Goal: Task Accomplishment & Management: Manage account settings

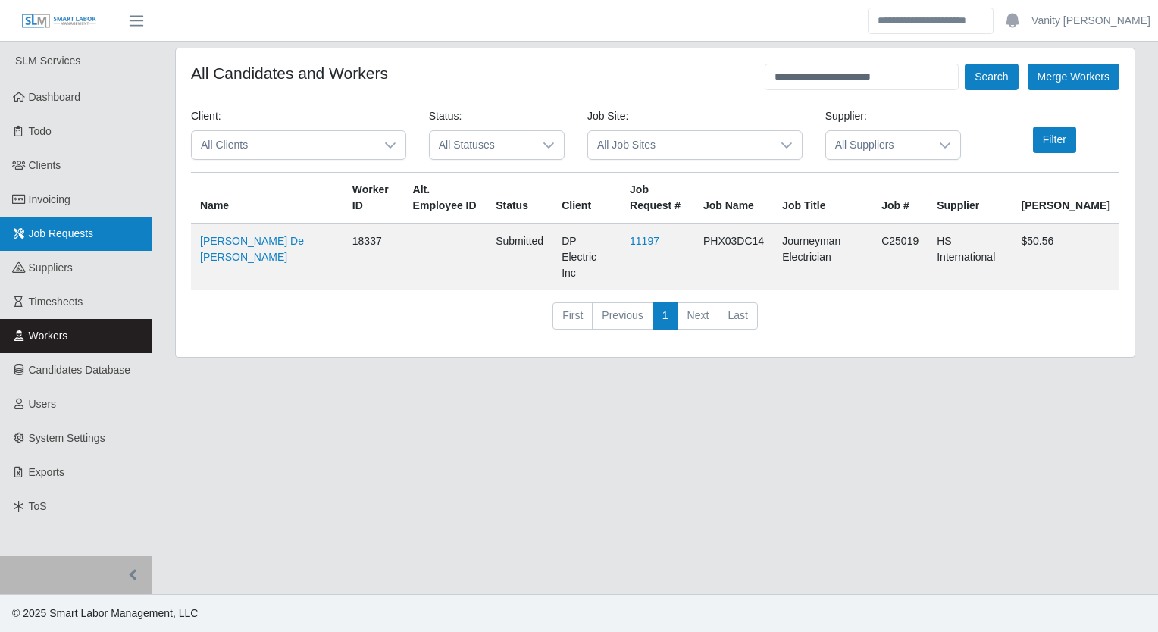
click at [61, 235] on span "Job Requests" at bounding box center [61, 233] width 65 height 12
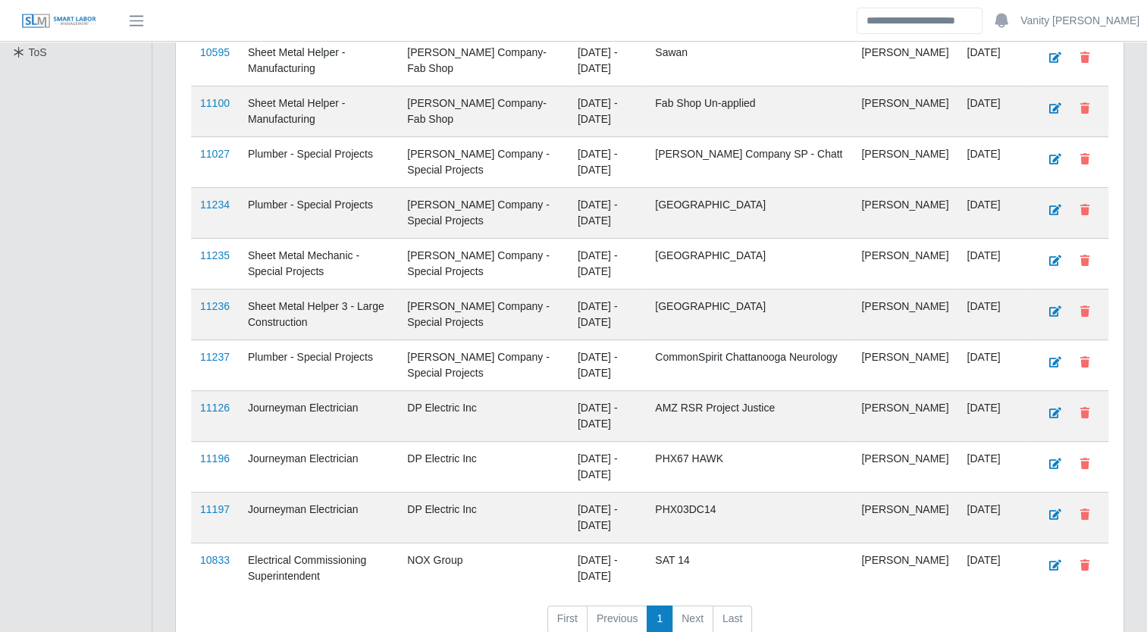
scroll to position [455, 0]
click at [211, 406] on link "11126" at bounding box center [215, 407] width 30 height 12
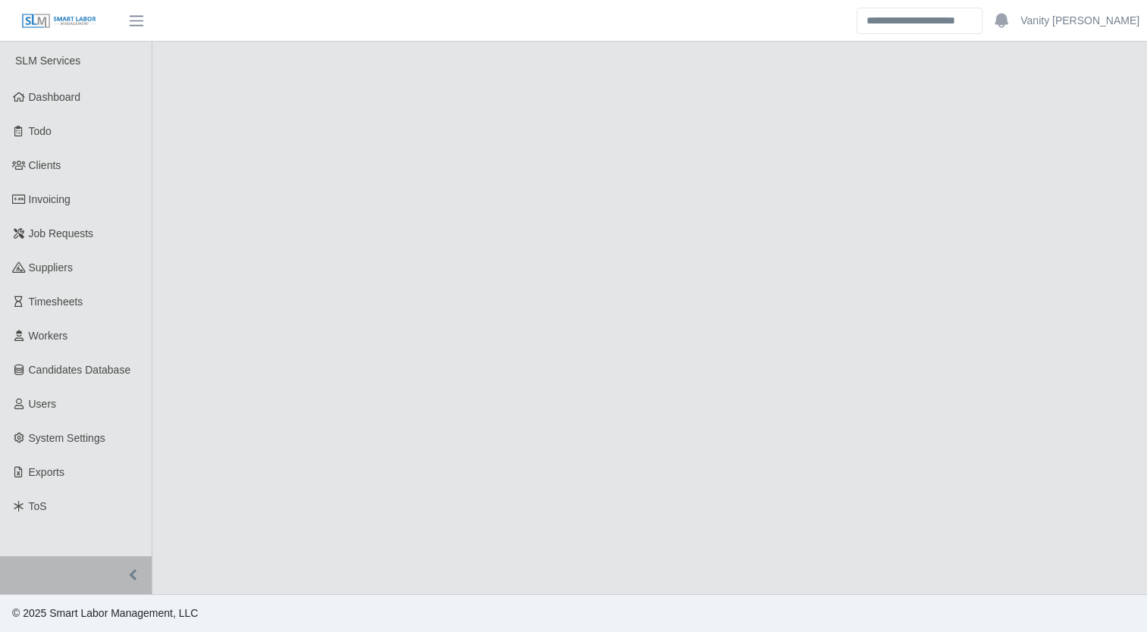
select select "****"
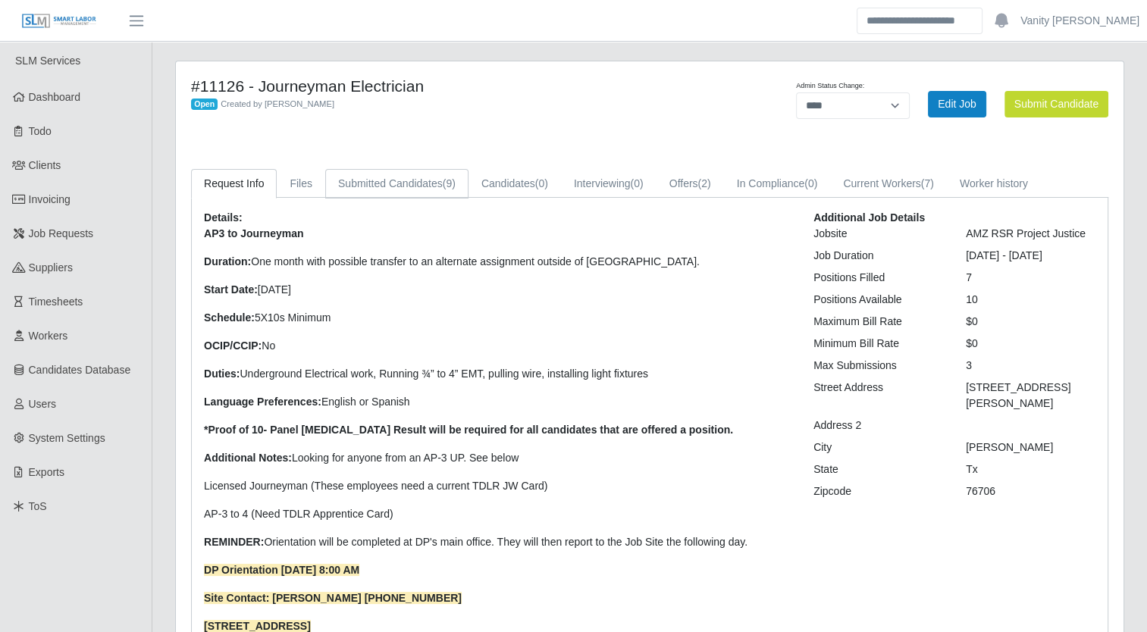
click at [399, 178] on link "Submitted Candidates (9)" at bounding box center [396, 184] width 143 height 30
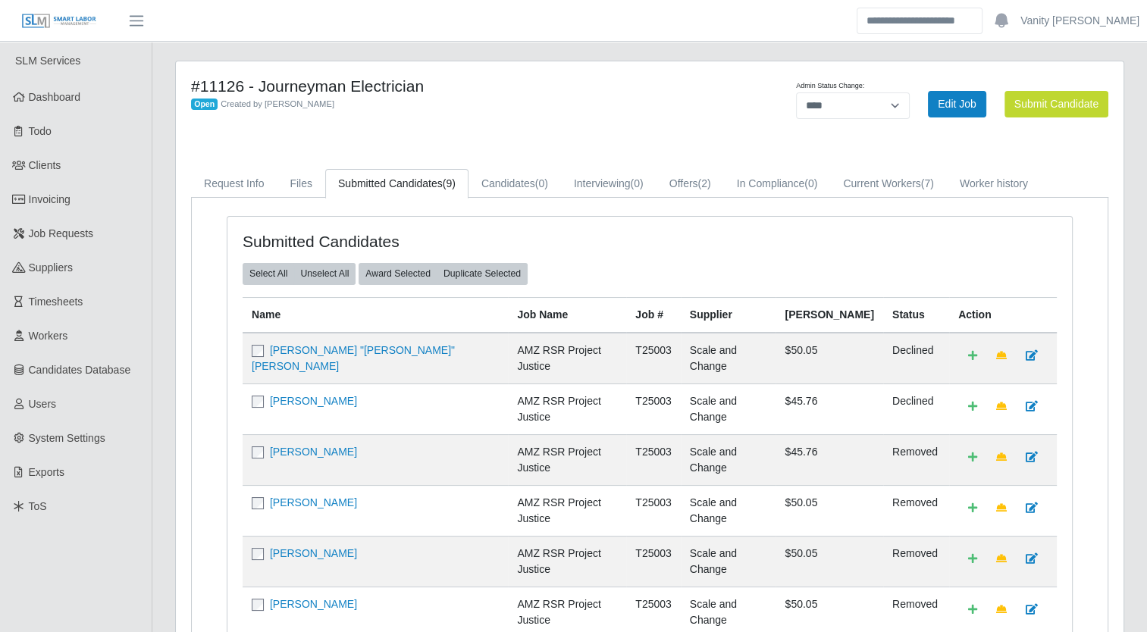
click at [634, 79] on h4 "#11126 - Journeyman Electrician" at bounding box center [453, 86] width 525 height 19
click at [85, 237] on span "Job Requests" at bounding box center [61, 233] width 65 height 12
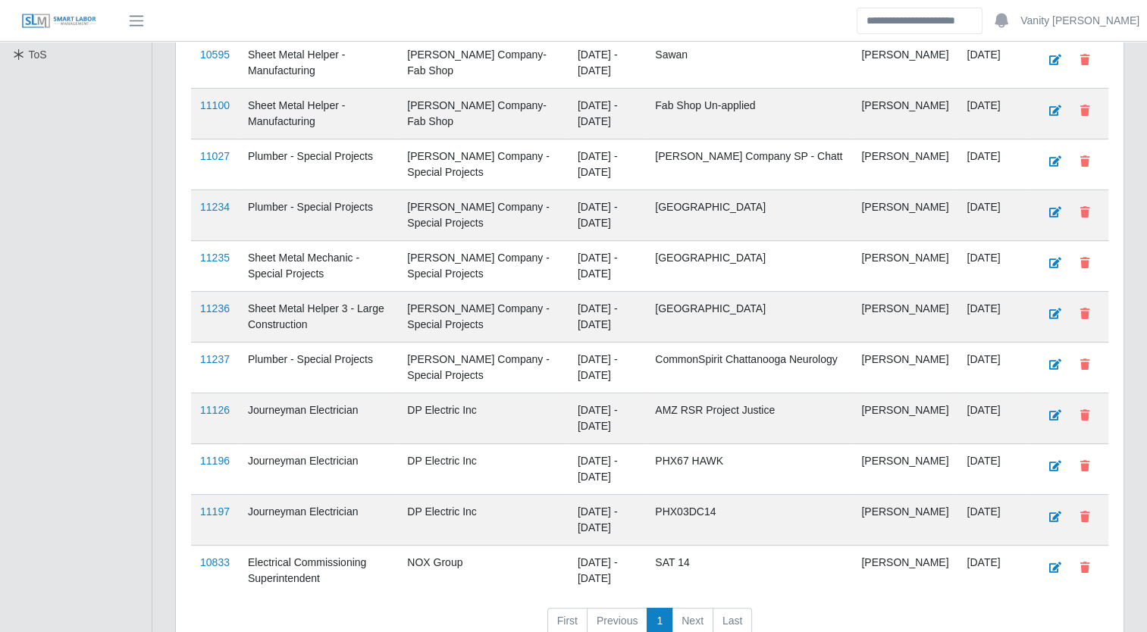
scroll to position [455, 0]
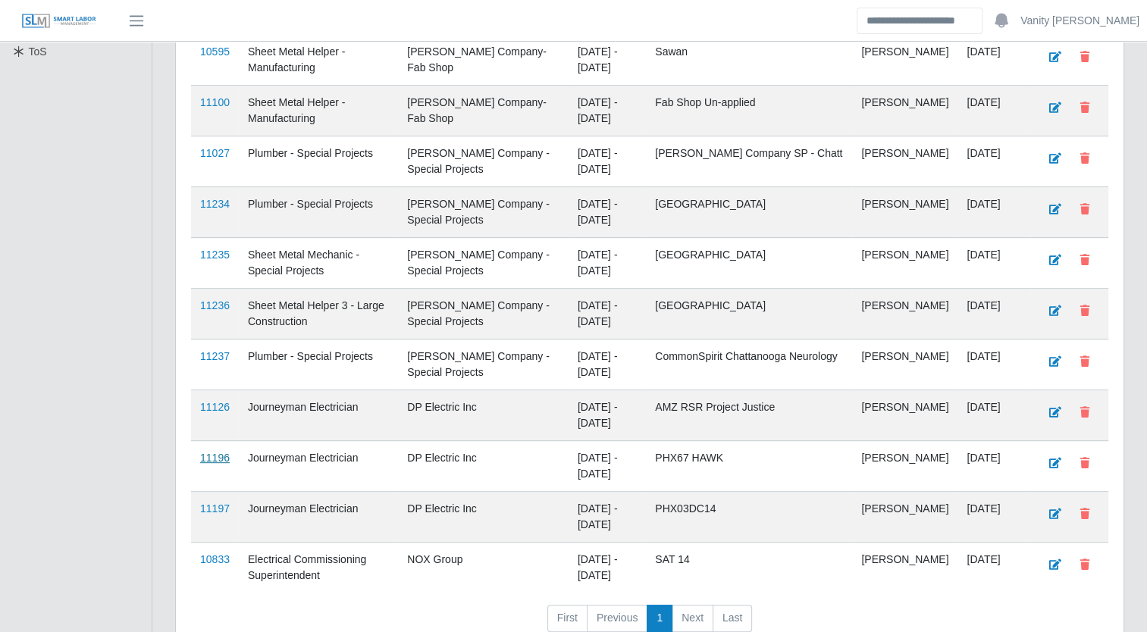
click at [211, 452] on link "11196" at bounding box center [215, 458] width 30 height 12
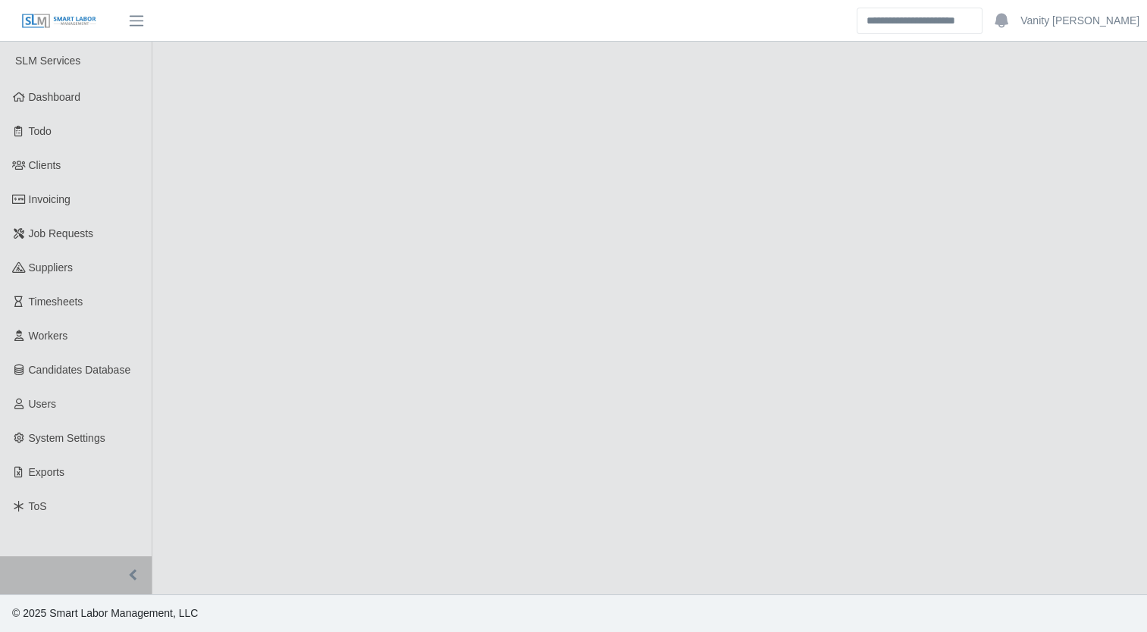
select select "****"
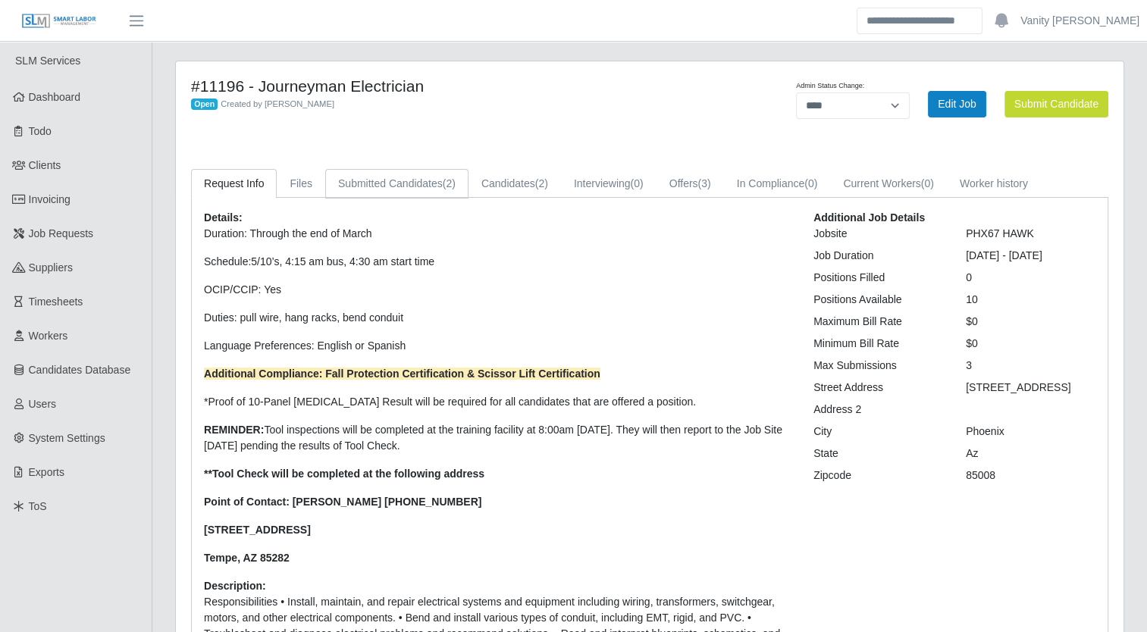
click at [385, 182] on link "Submitted Candidates (2)" at bounding box center [396, 184] width 143 height 30
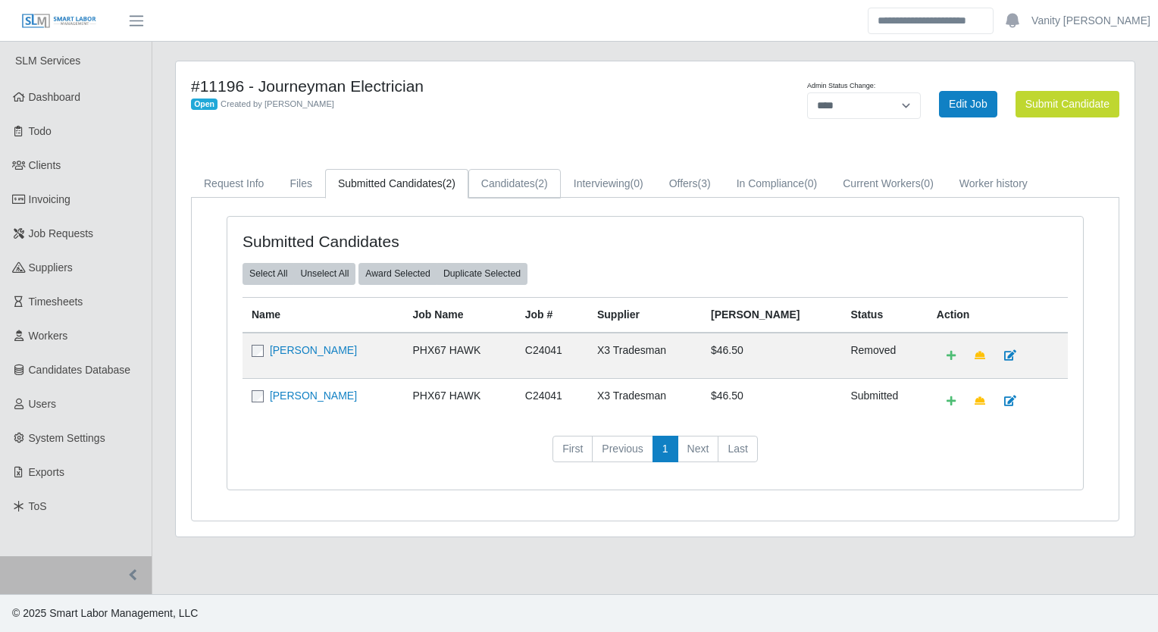
click at [520, 180] on link "Candidates (2)" at bounding box center [514, 184] width 92 height 30
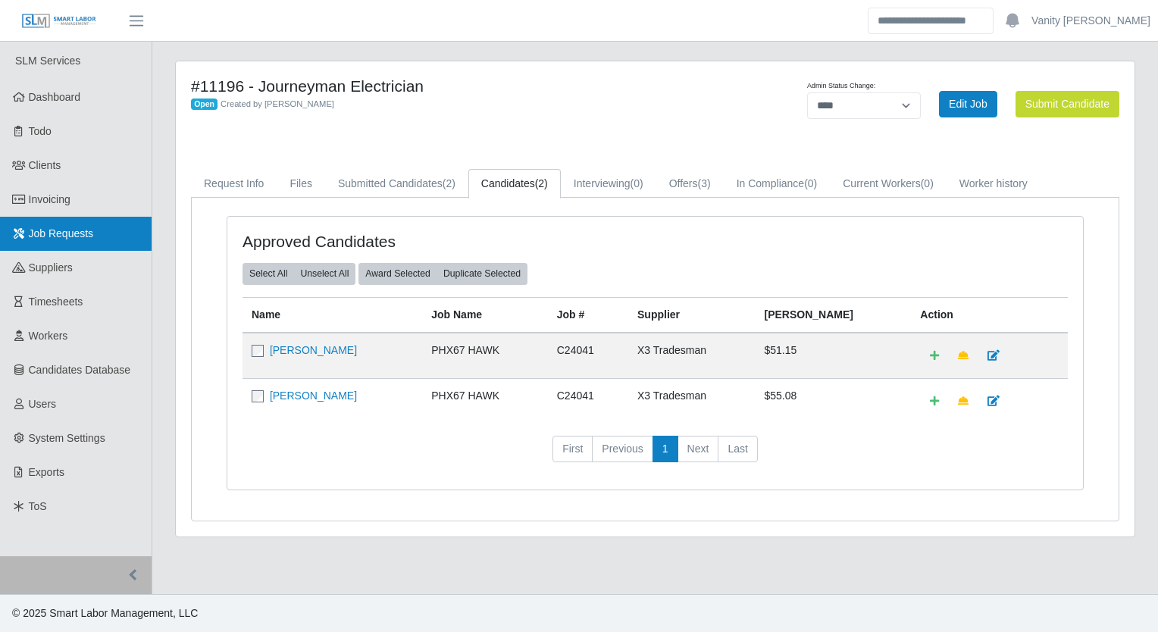
click at [76, 235] on span "Job Requests" at bounding box center [61, 233] width 65 height 12
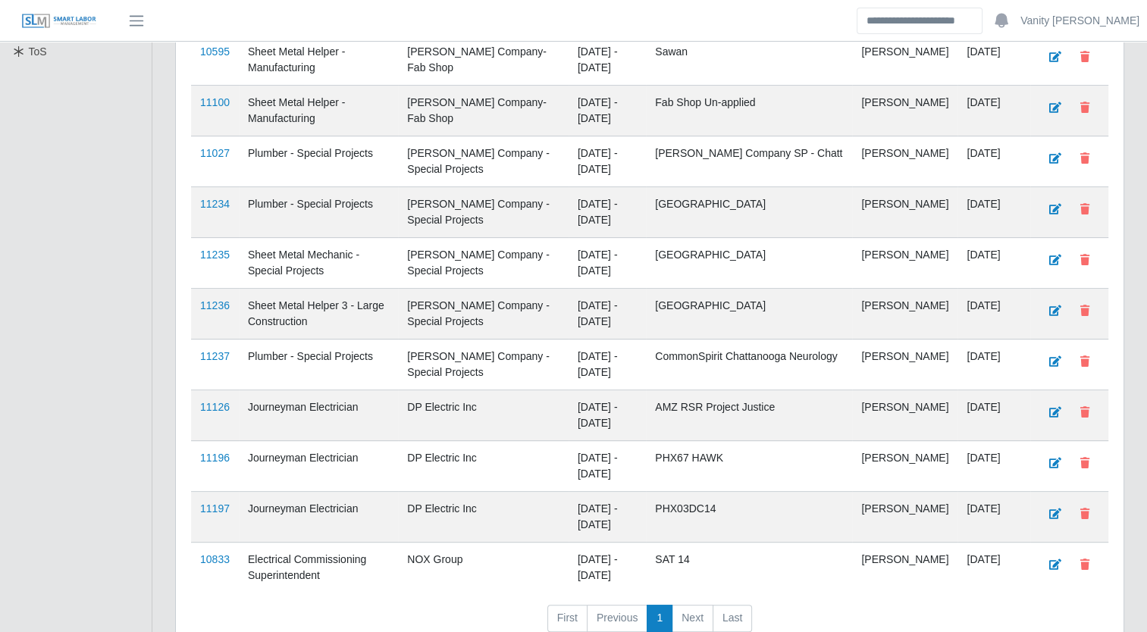
scroll to position [531, 0]
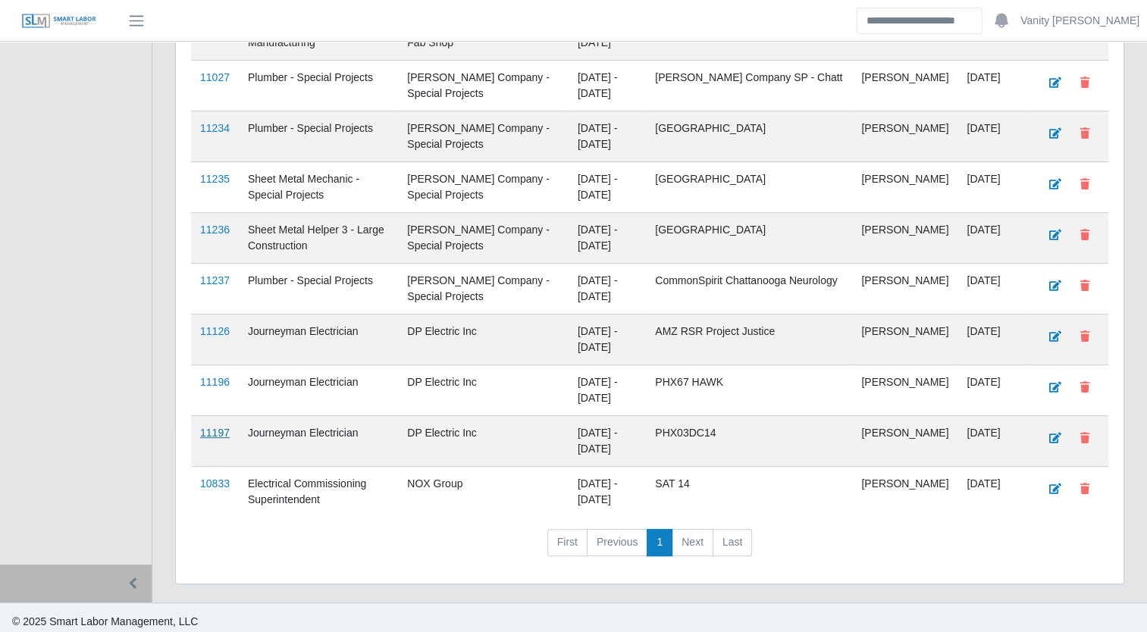
click at [215, 428] on link "11197" at bounding box center [215, 433] width 30 height 12
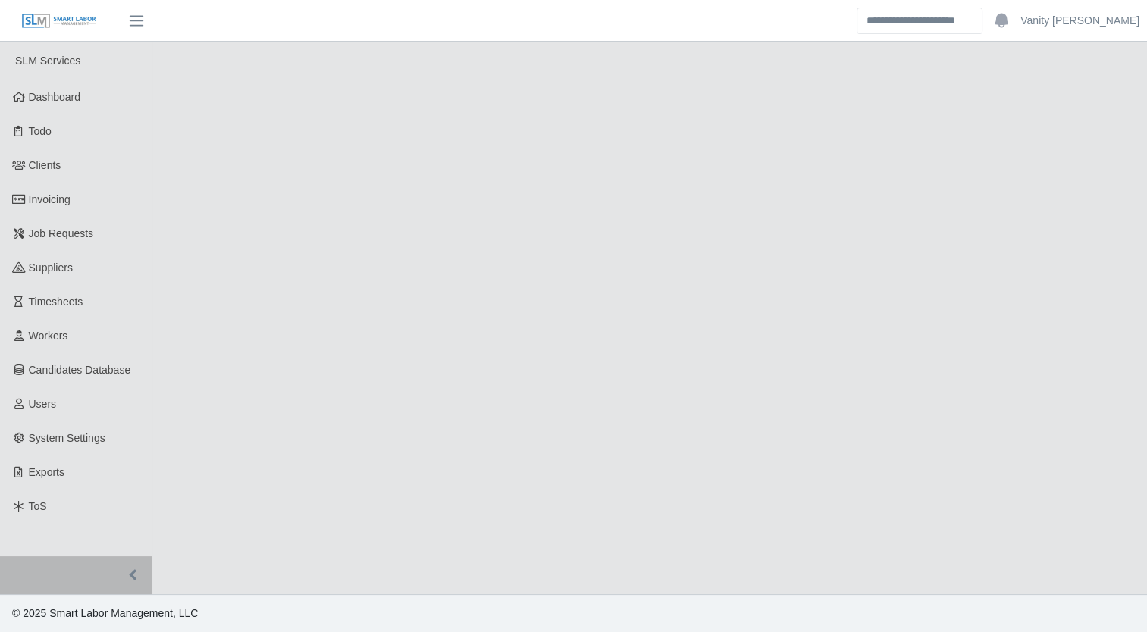
select select "****"
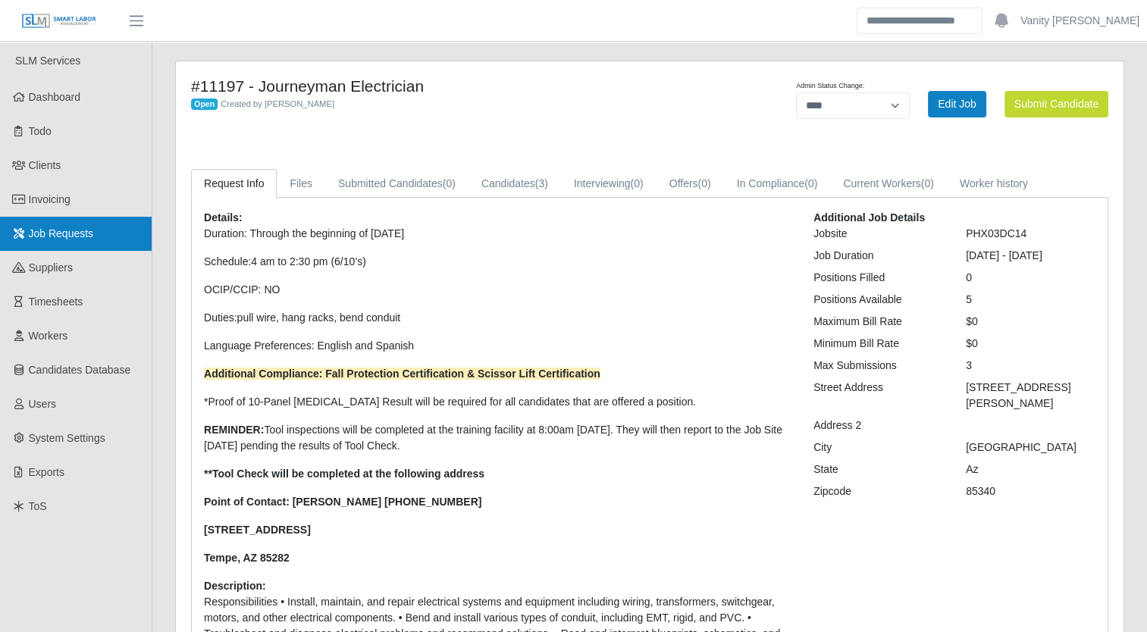
click at [105, 235] on link "Job Requests" at bounding box center [76, 234] width 152 height 34
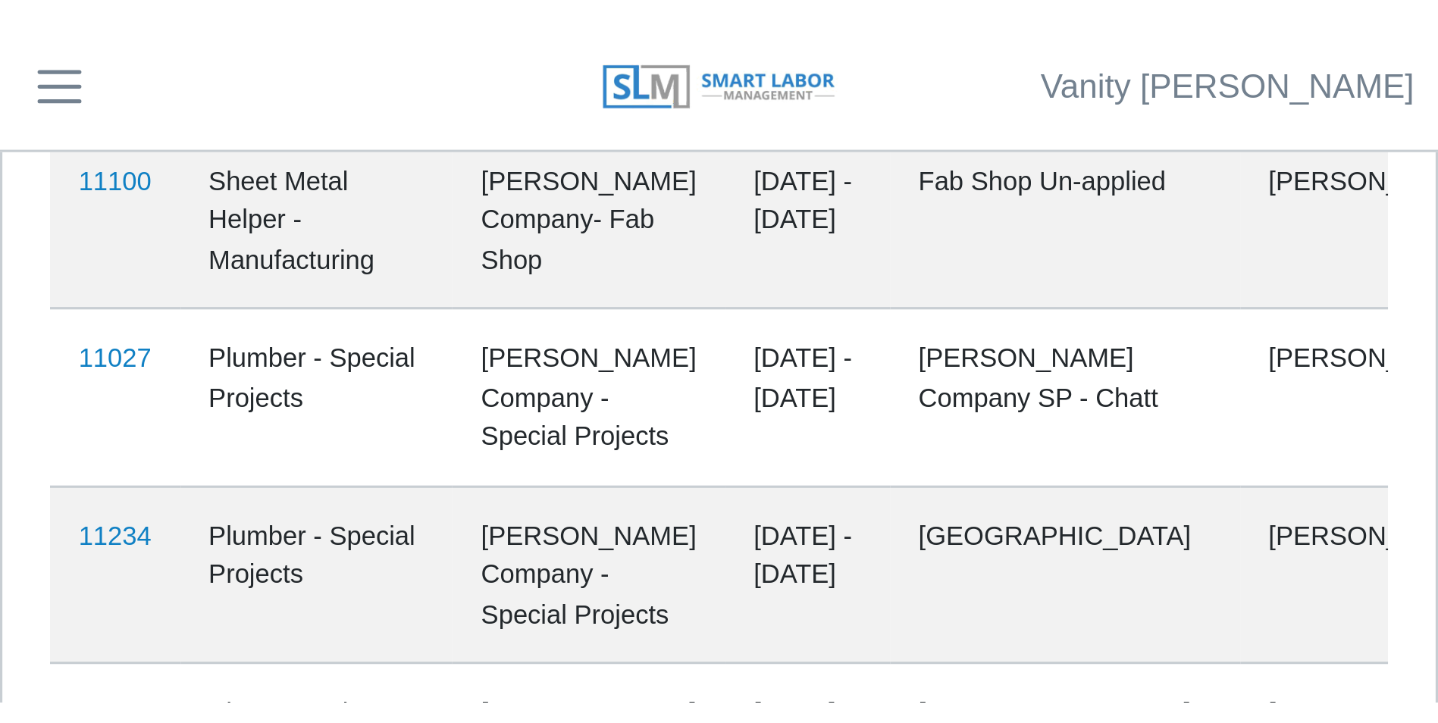
scroll to position [347, 0]
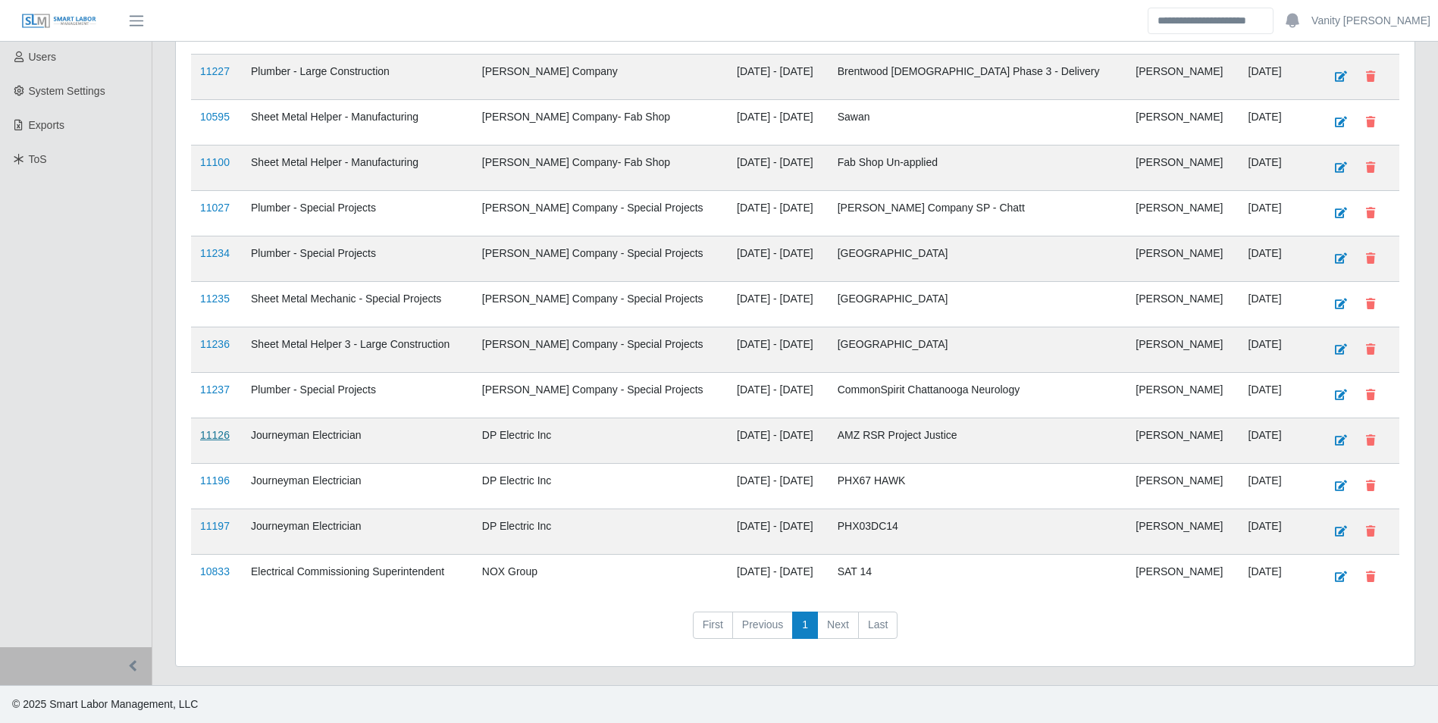
click at [209, 437] on link "11126" at bounding box center [215, 435] width 30 height 12
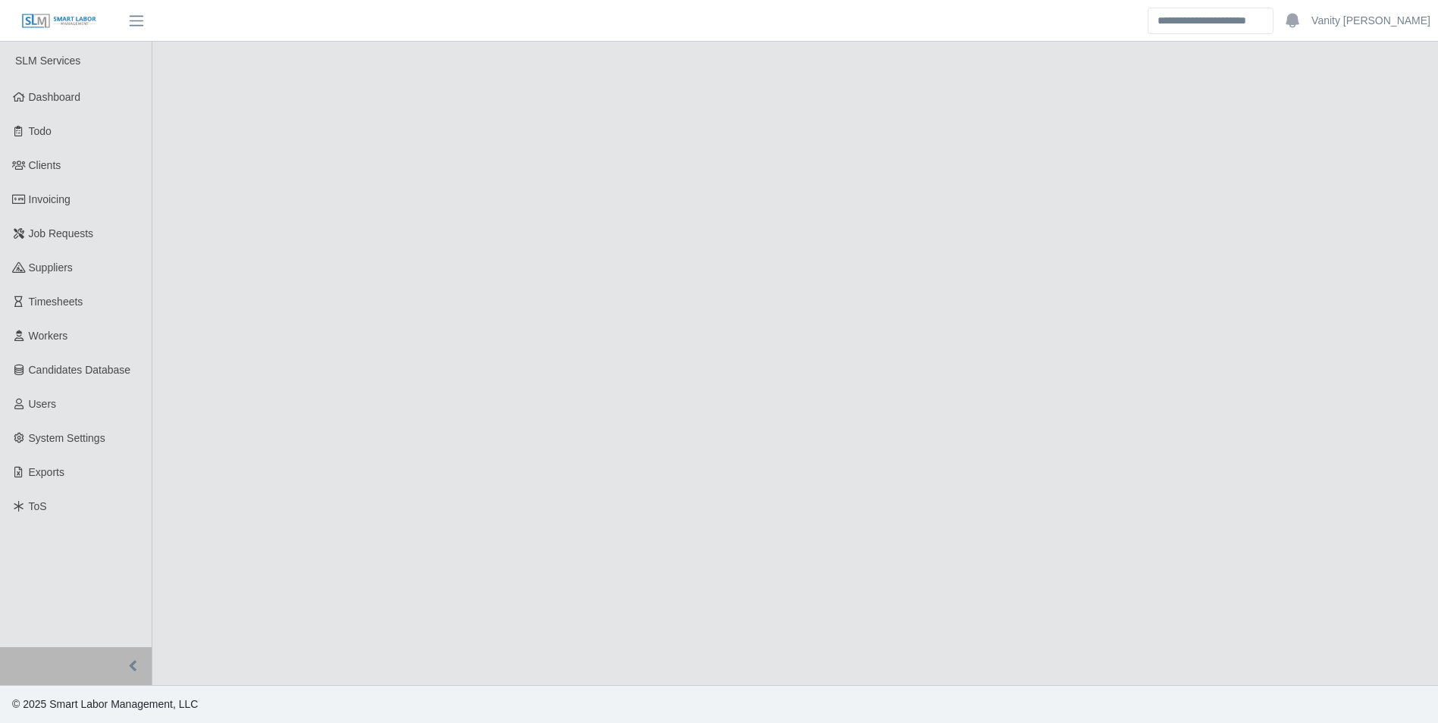
select select "****"
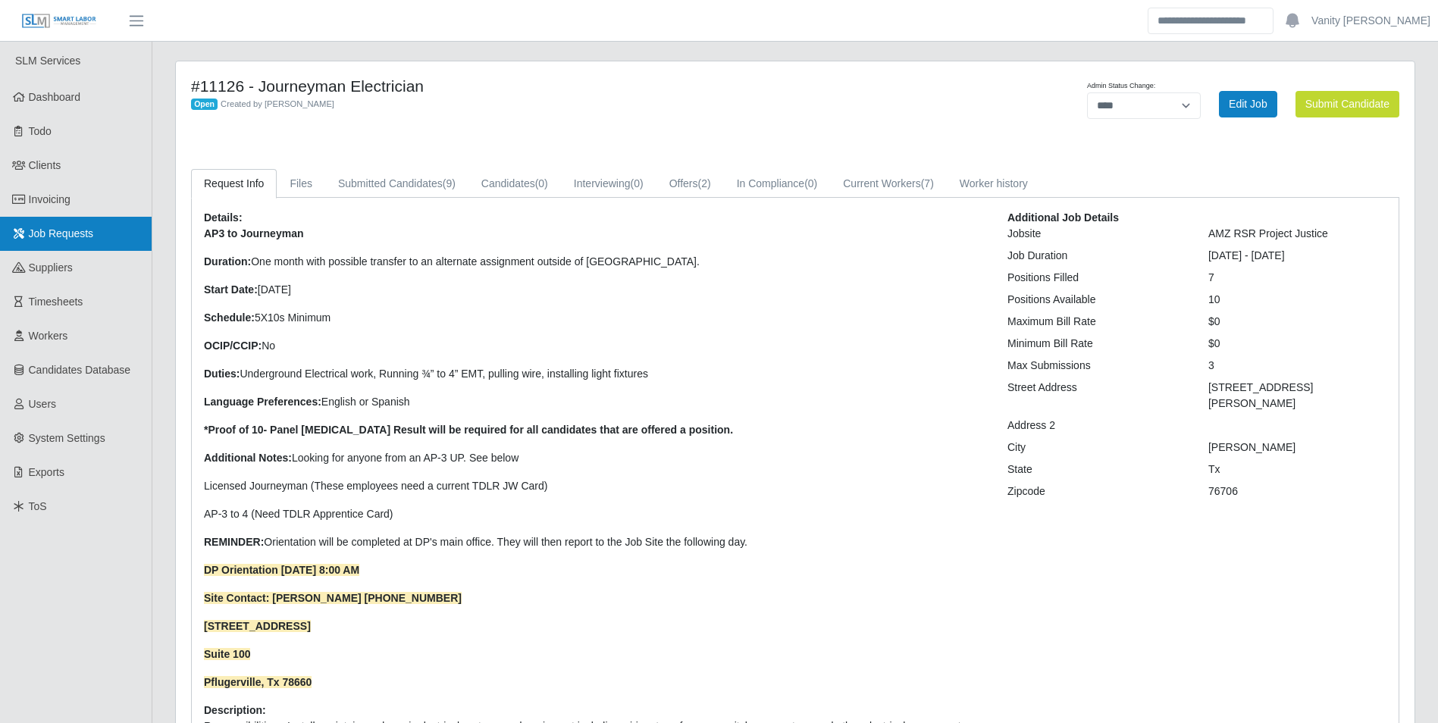
click at [79, 237] on span "Job Requests" at bounding box center [61, 233] width 65 height 12
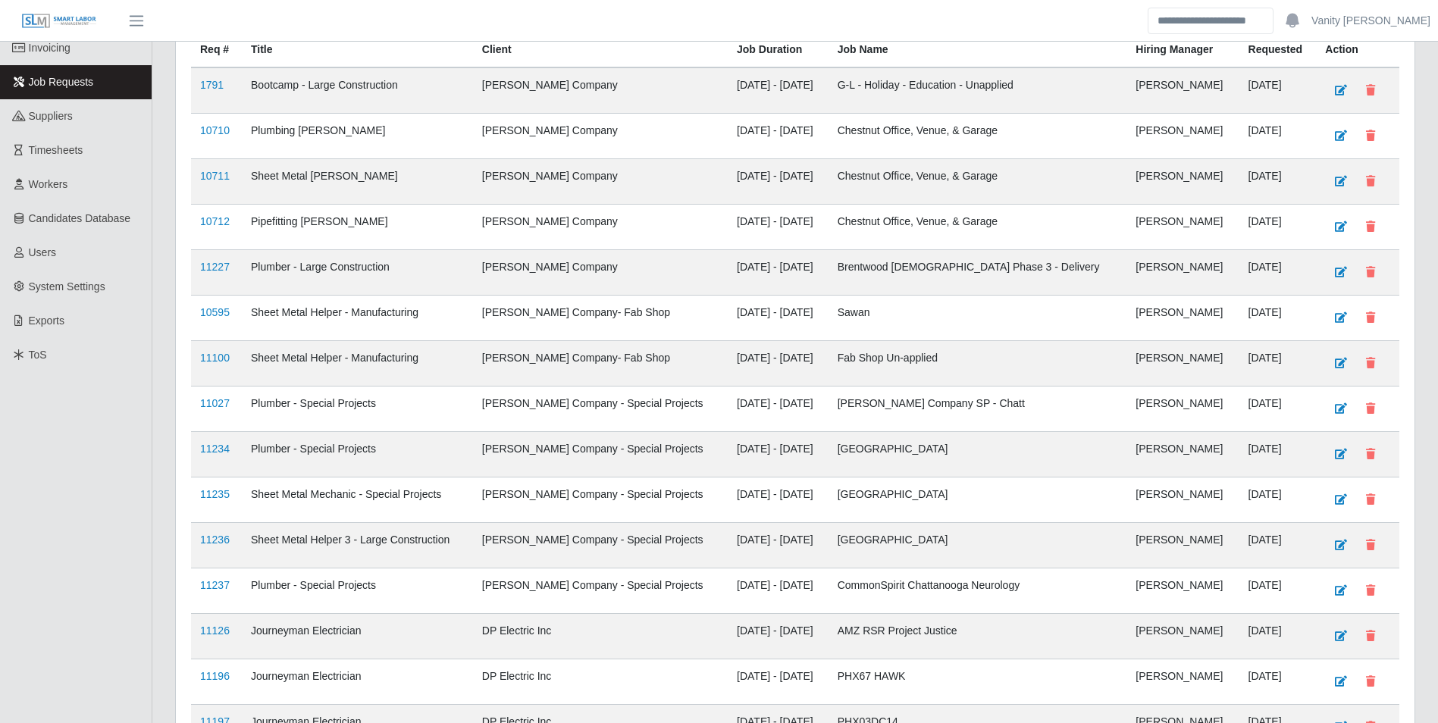
scroll to position [347, 0]
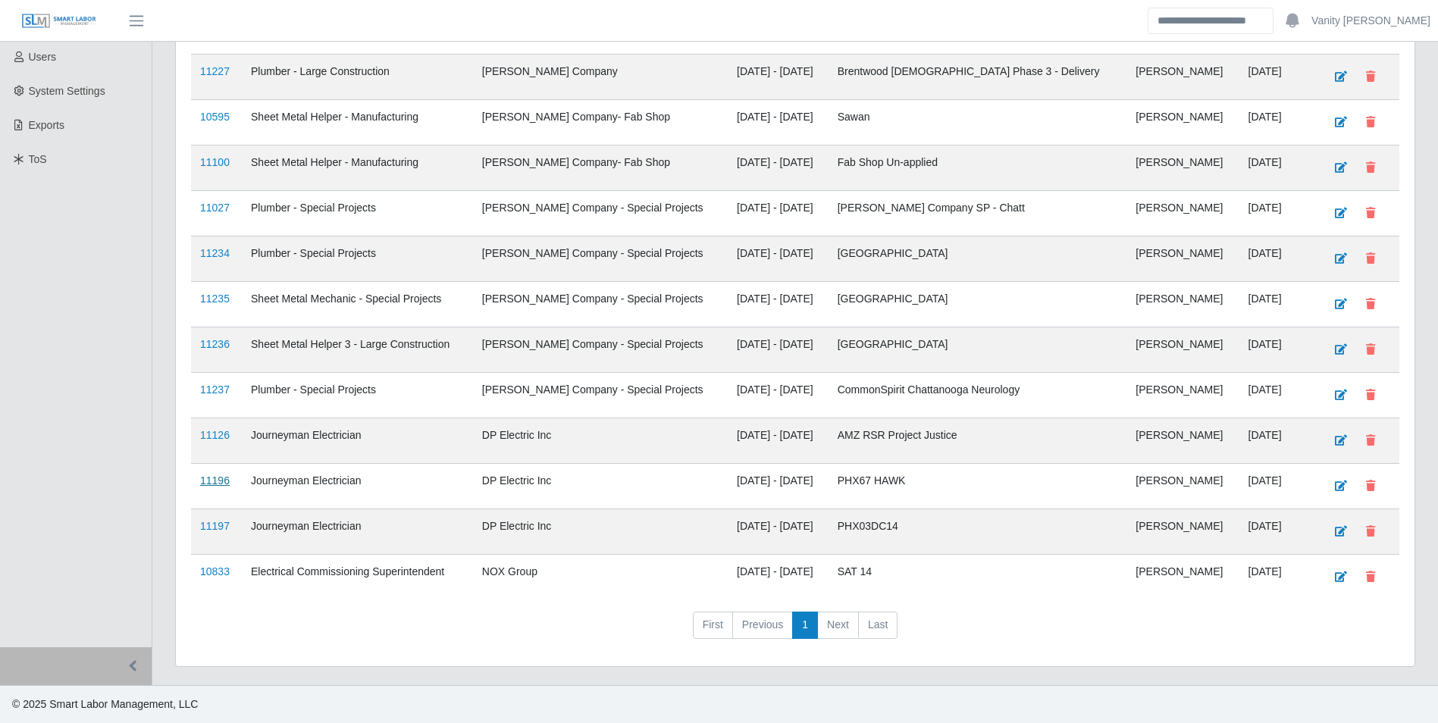
click at [227, 481] on link "11196" at bounding box center [215, 481] width 30 height 12
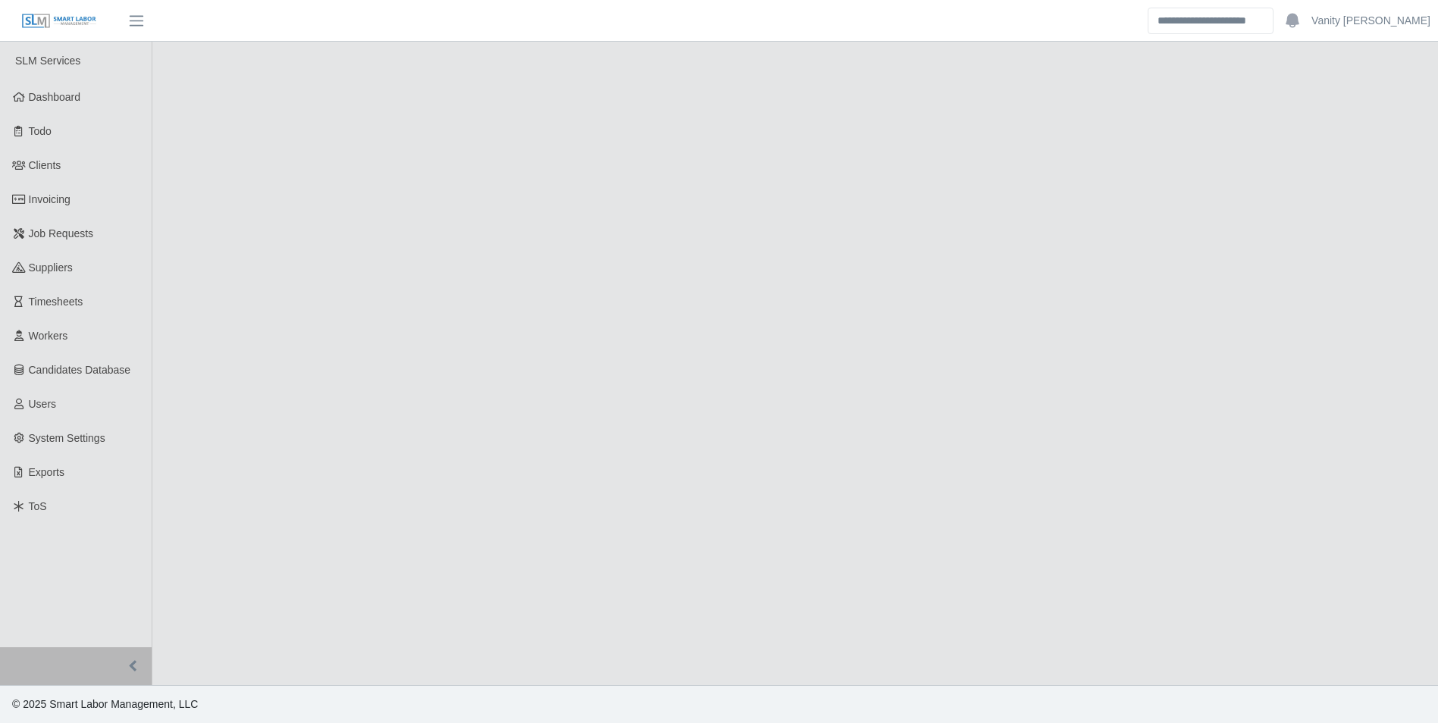
select select "****"
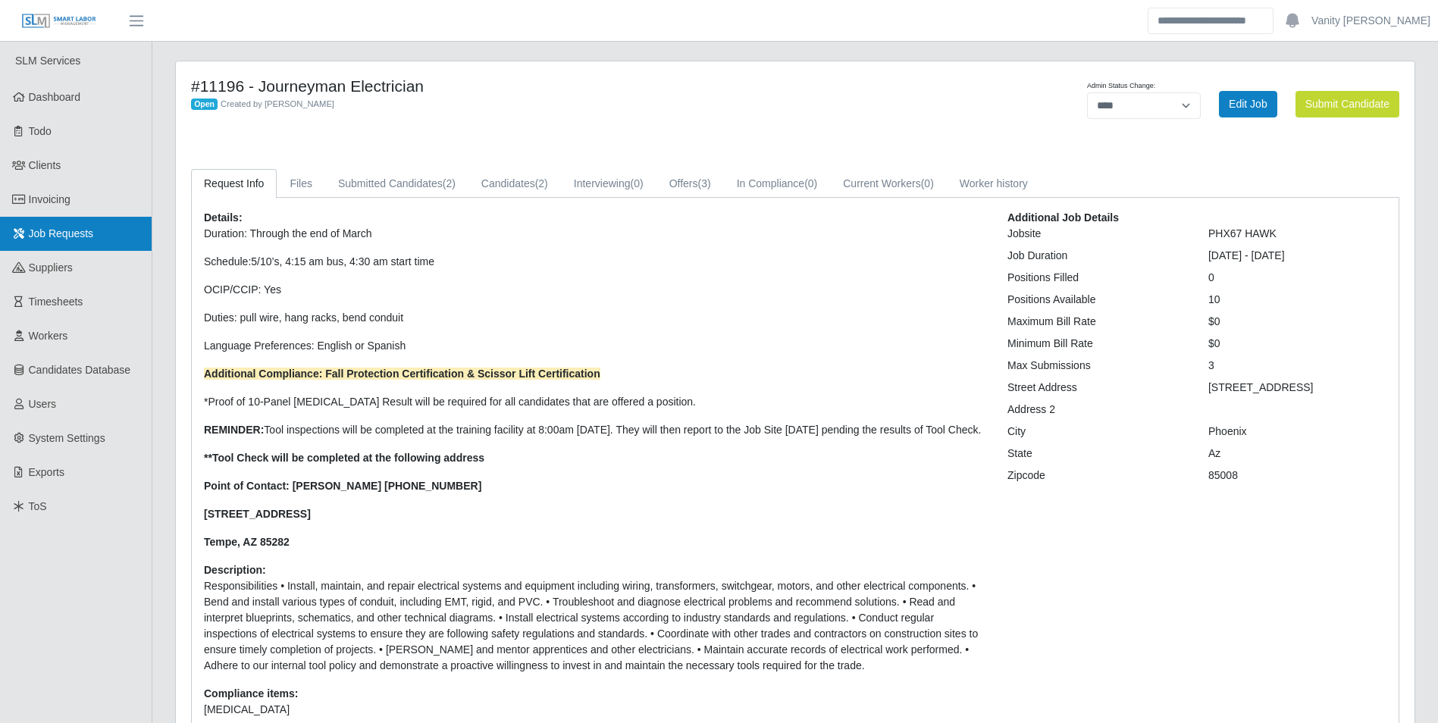
click at [53, 244] on link "Job Requests" at bounding box center [76, 234] width 152 height 34
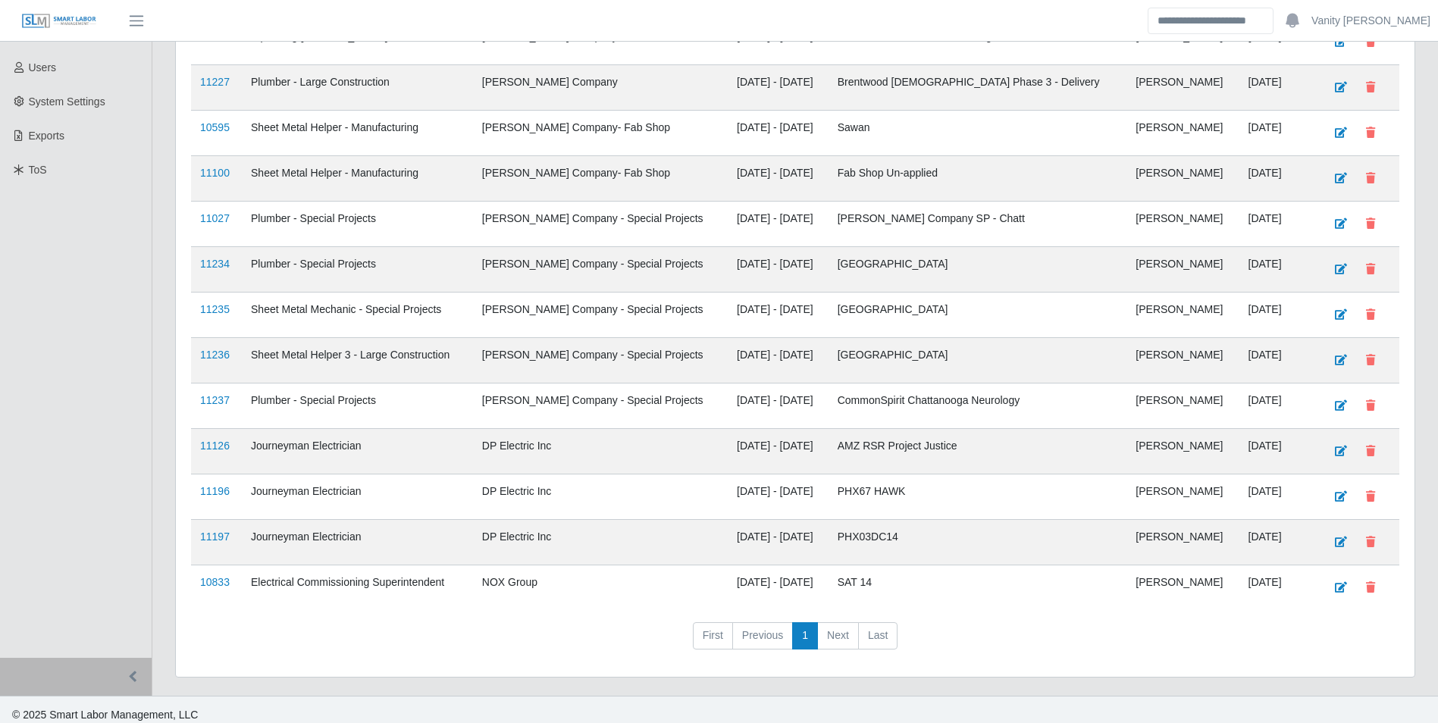
scroll to position [347, 0]
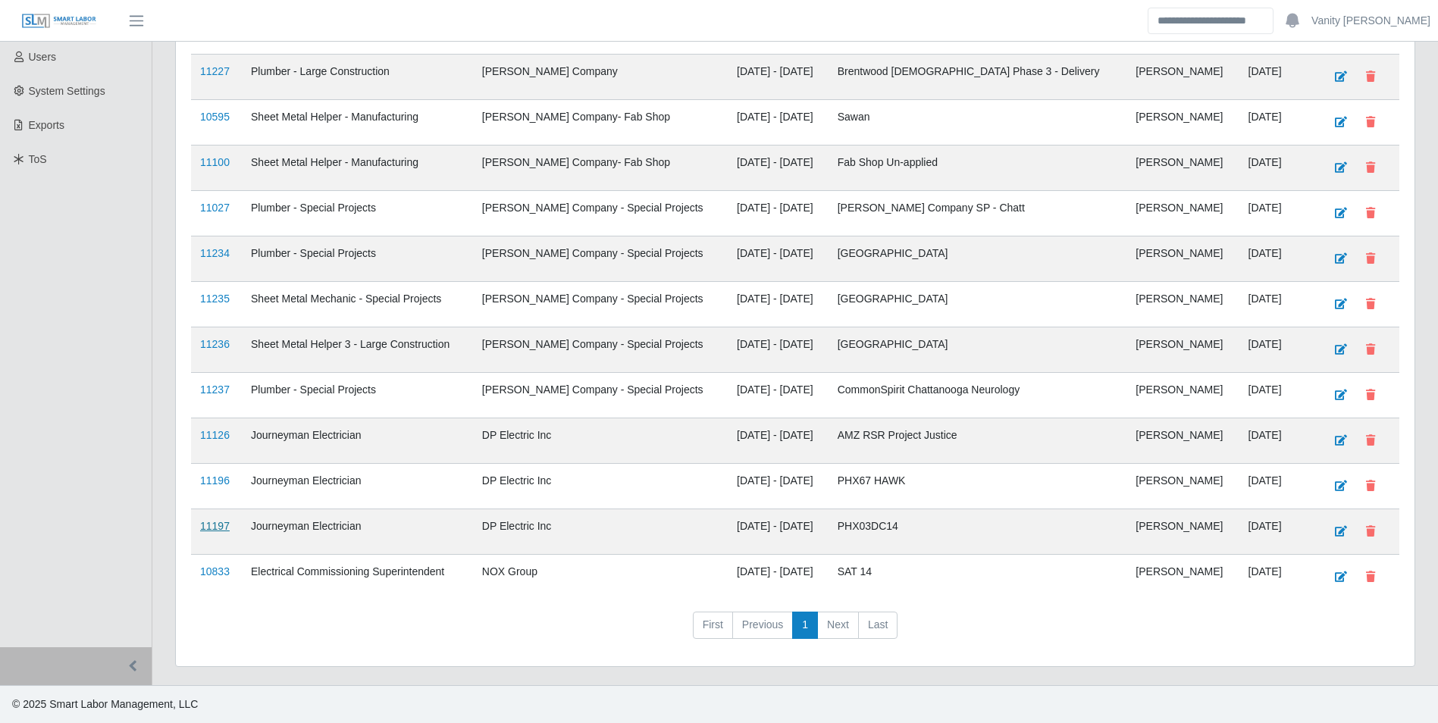
click at [218, 531] on link "11197" at bounding box center [215, 526] width 30 height 12
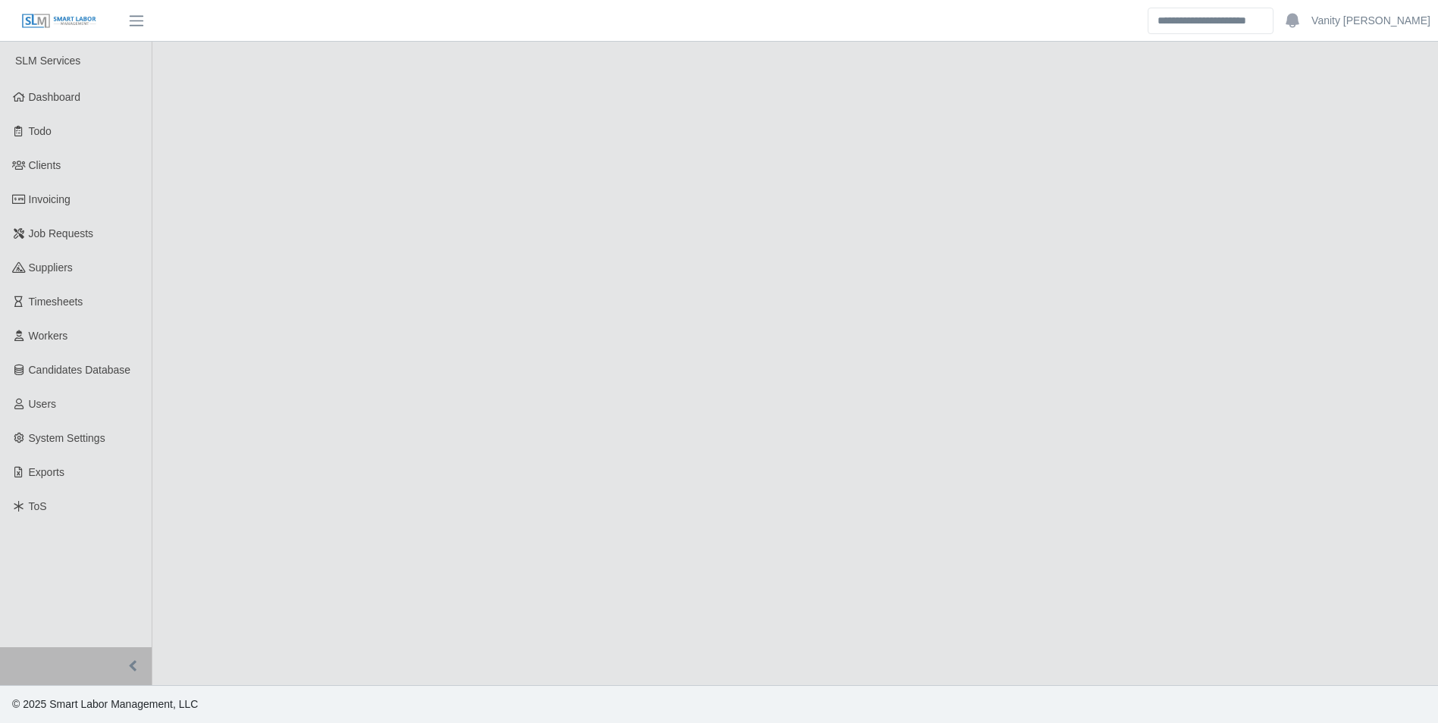
select select "****"
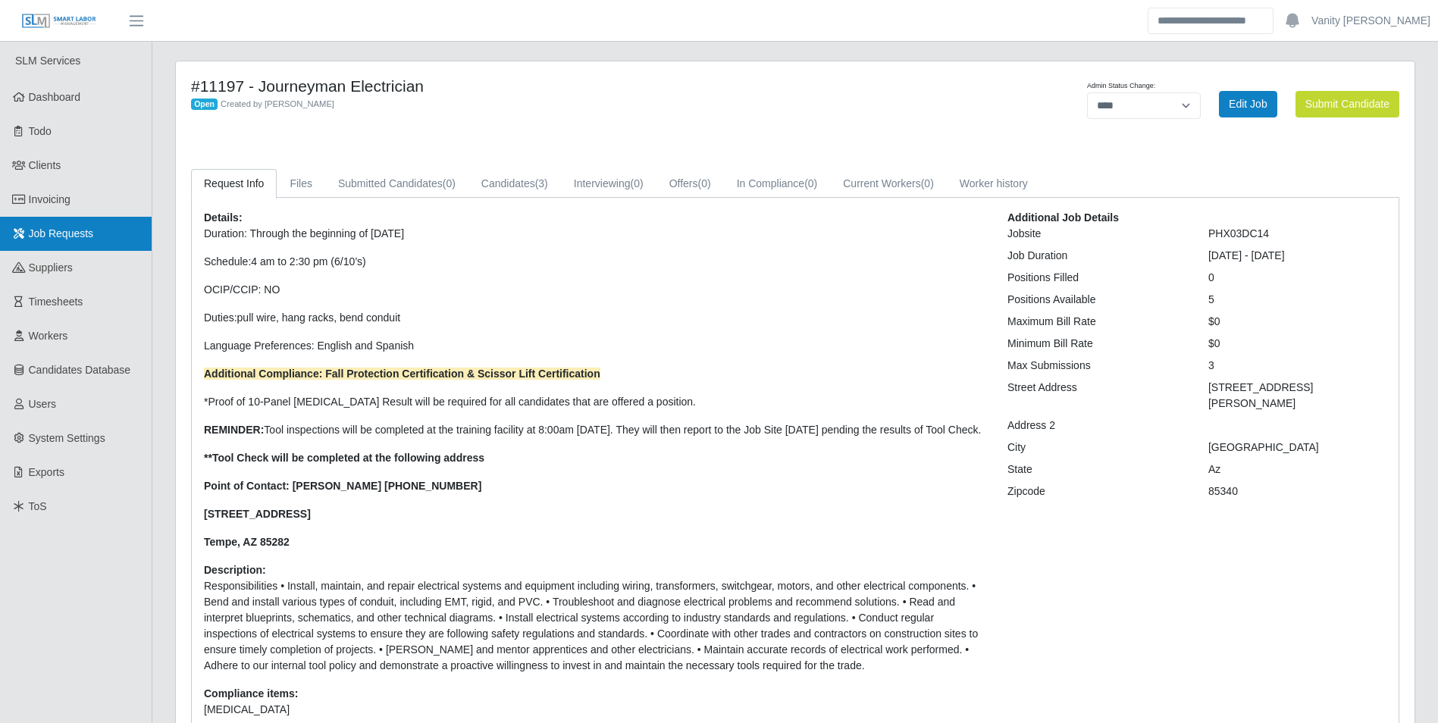
click at [60, 230] on span "Job Requests" at bounding box center [61, 233] width 65 height 12
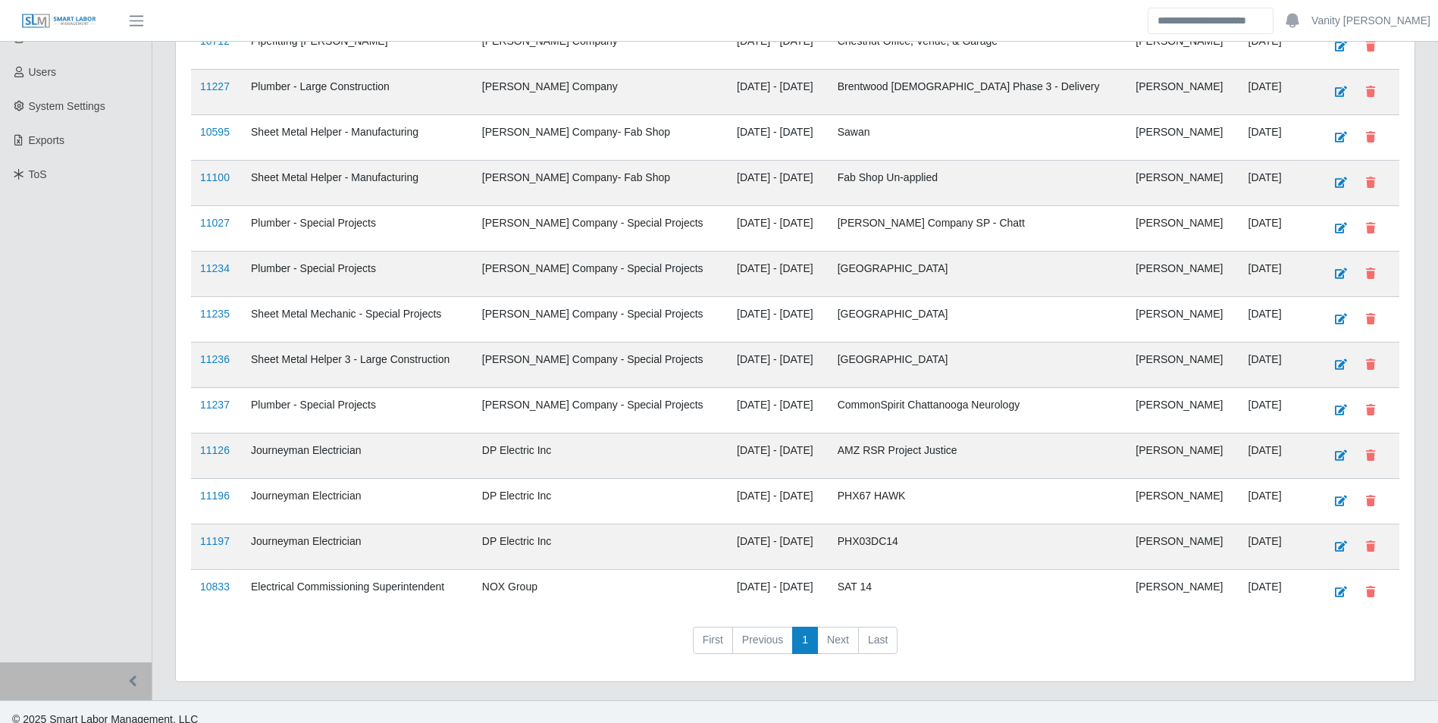
scroll to position [347, 0]
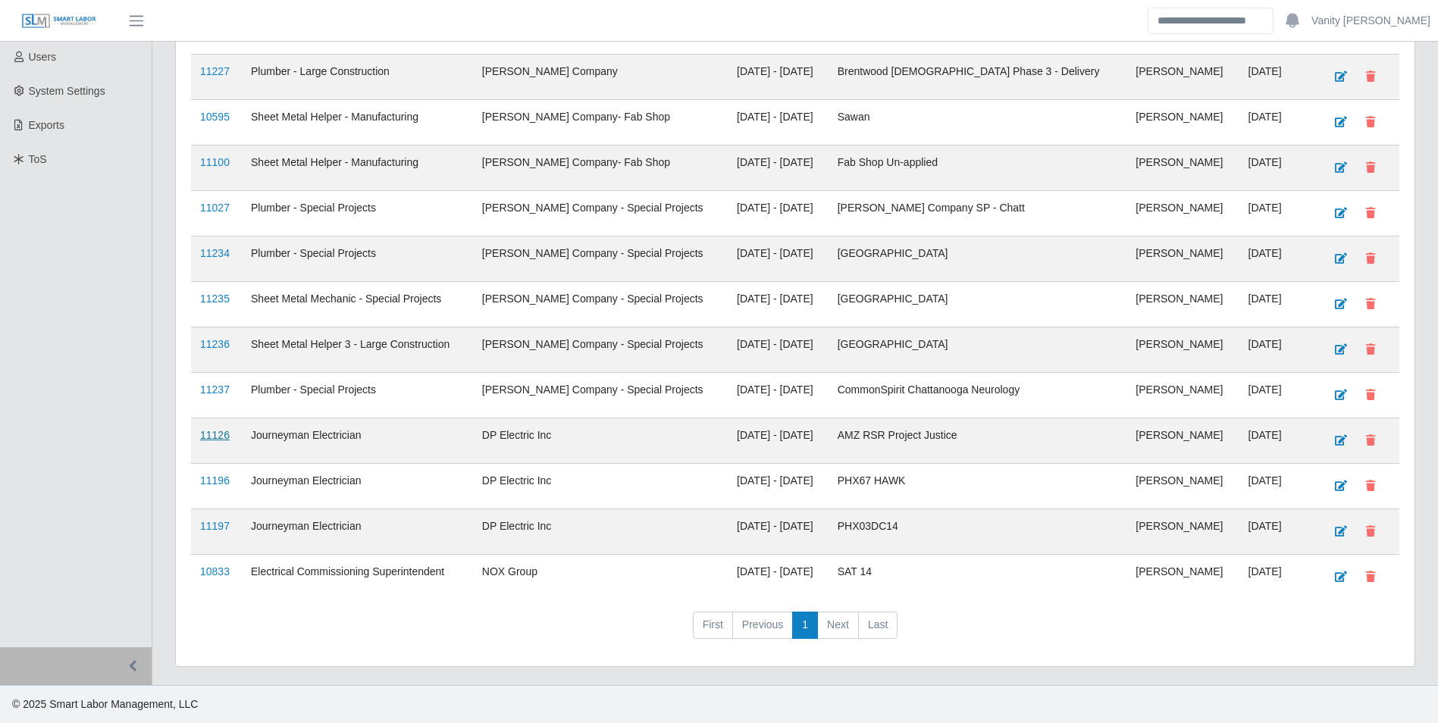
click at [208, 437] on link "11126" at bounding box center [215, 435] width 30 height 12
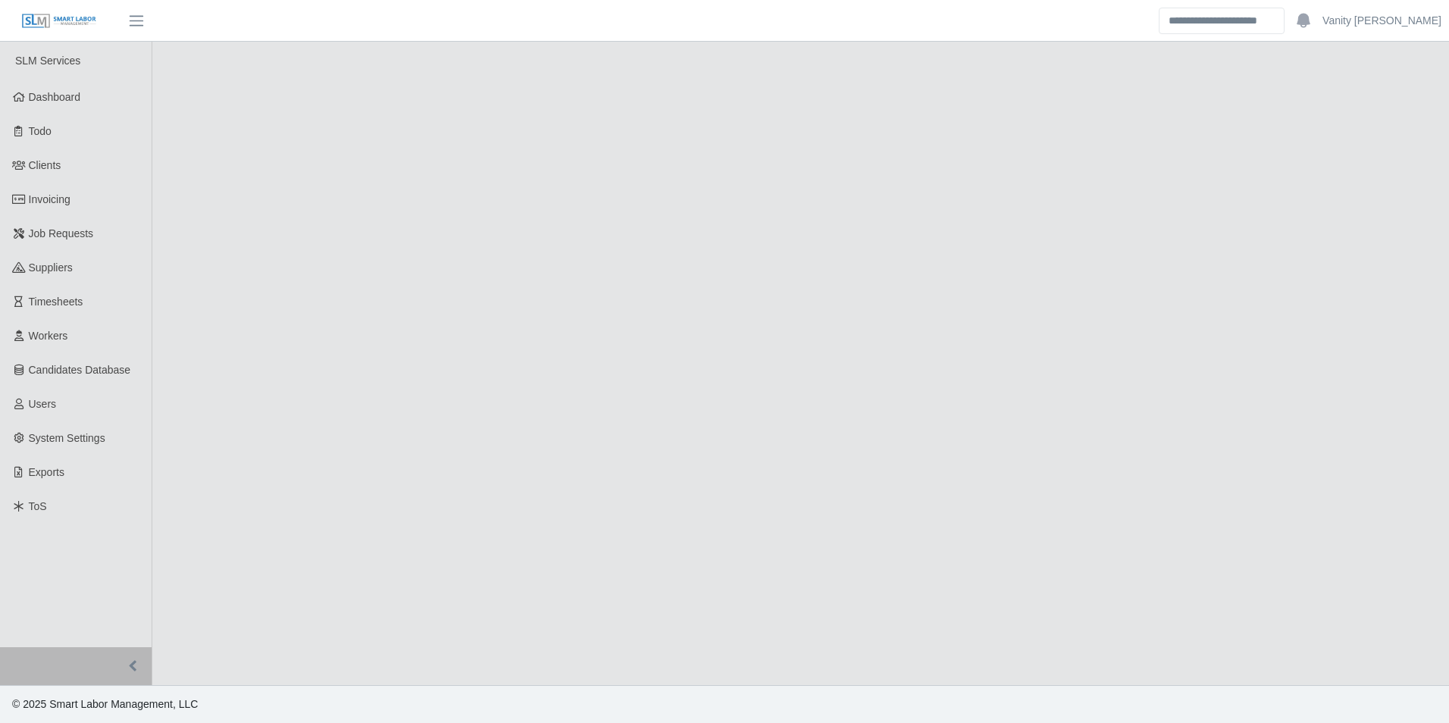
select select "****"
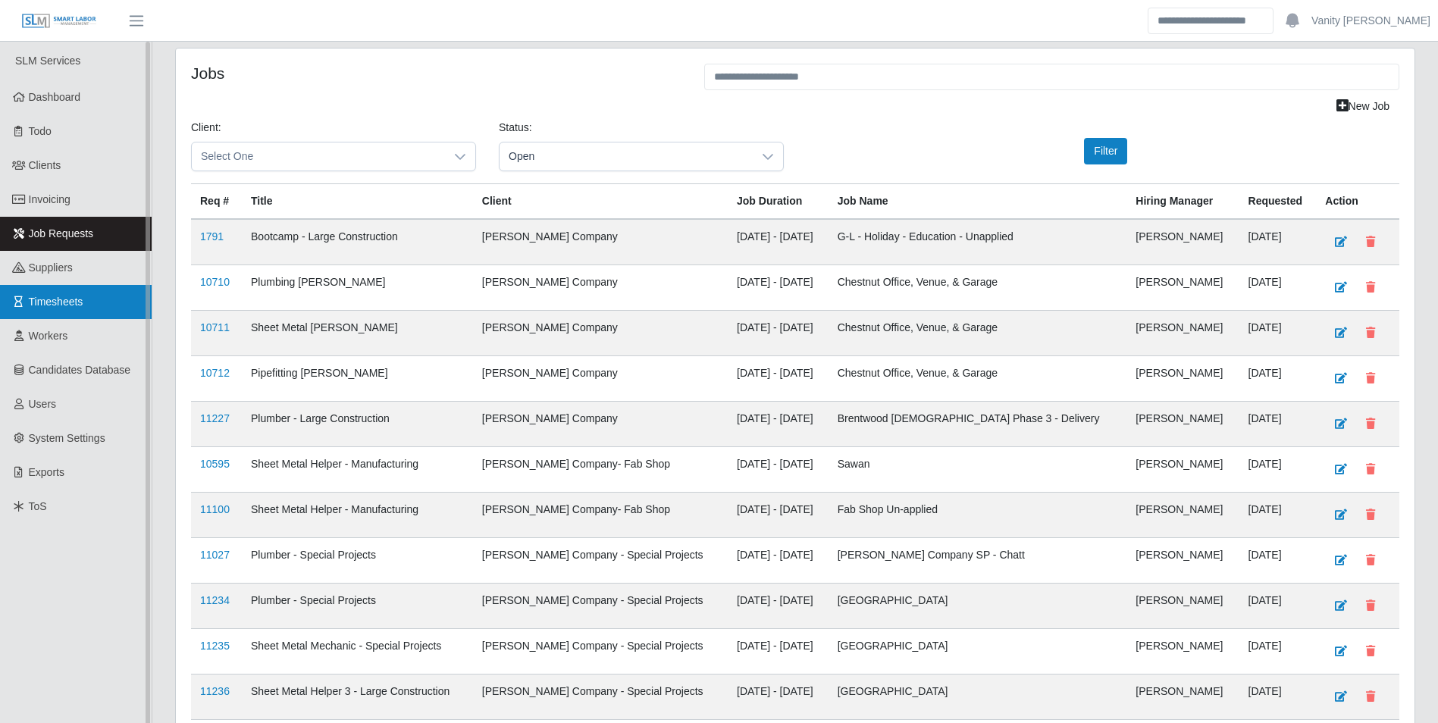
click at [73, 296] on span "Timesheets" at bounding box center [56, 302] width 55 height 12
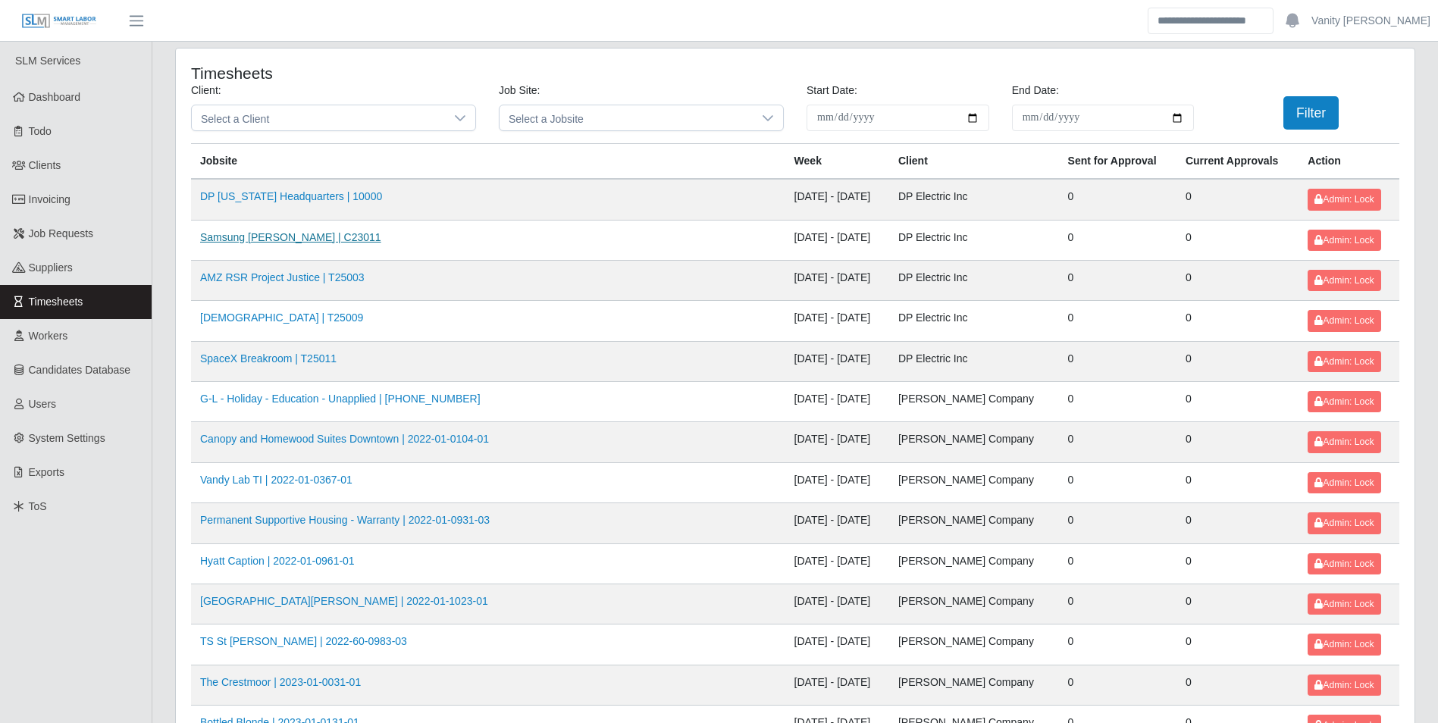
click at [252, 235] on link "Samsung Taylor | C23011" at bounding box center [290, 237] width 181 height 12
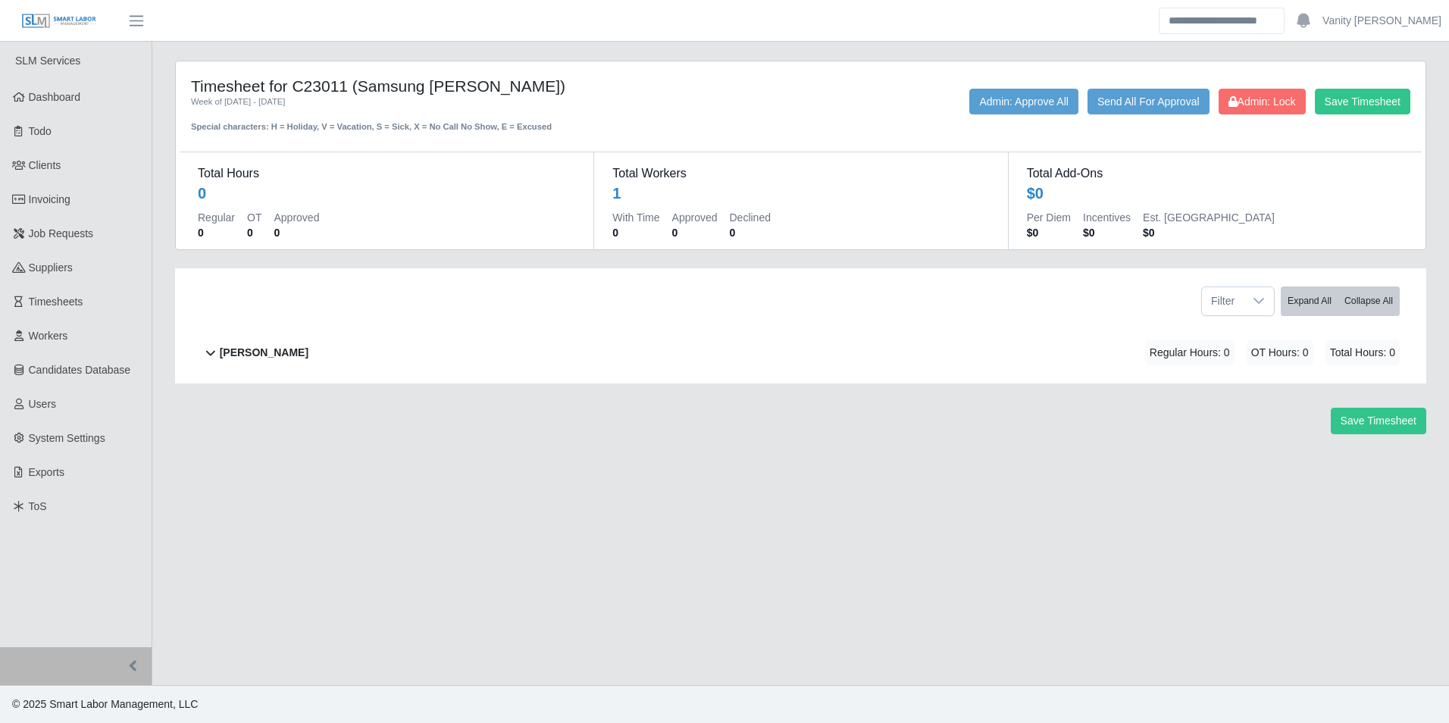
click at [274, 346] on b "[PERSON_NAME]" at bounding box center [264, 353] width 89 height 16
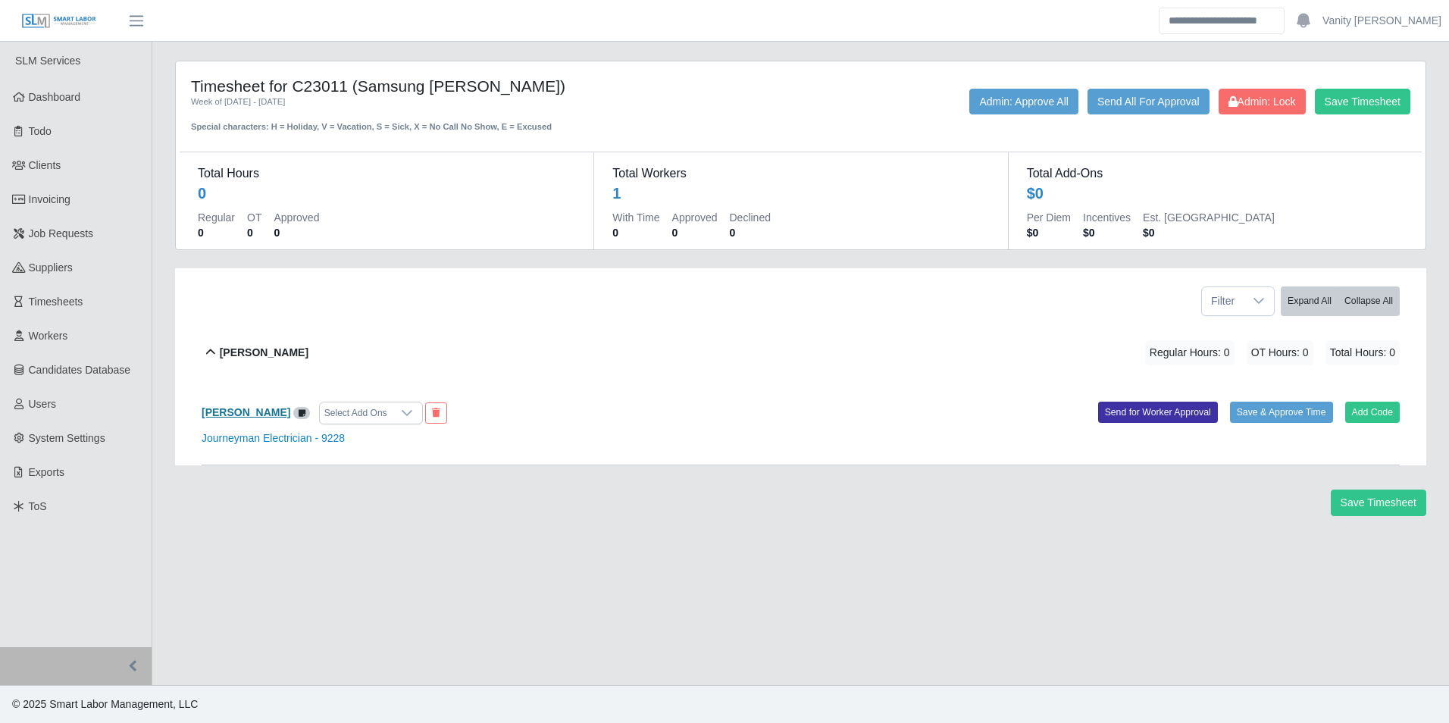
click at [228, 412] on b "[PERSON_NAME]" at bounding box center [246, 412] width 89 height 12
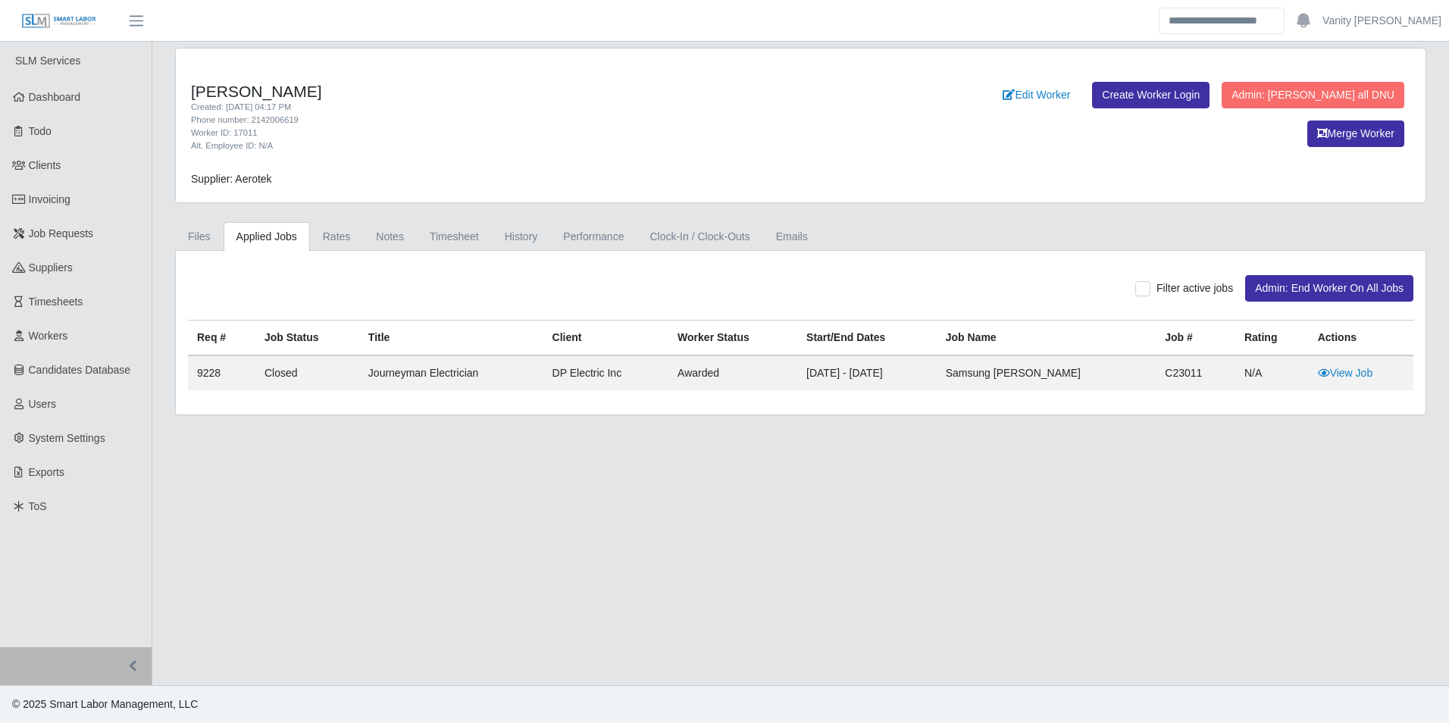
click at [595, 570] on main "Jose Inciarte Rodriguez Created: 05/29/2025 04:17 PM Phone number: 2142006619 W…" at bounding box center [800, 364] width 1297 height 644
click at [39, 238] on span "Job Requests" at bounding box center [61, 233] width 65 height 12
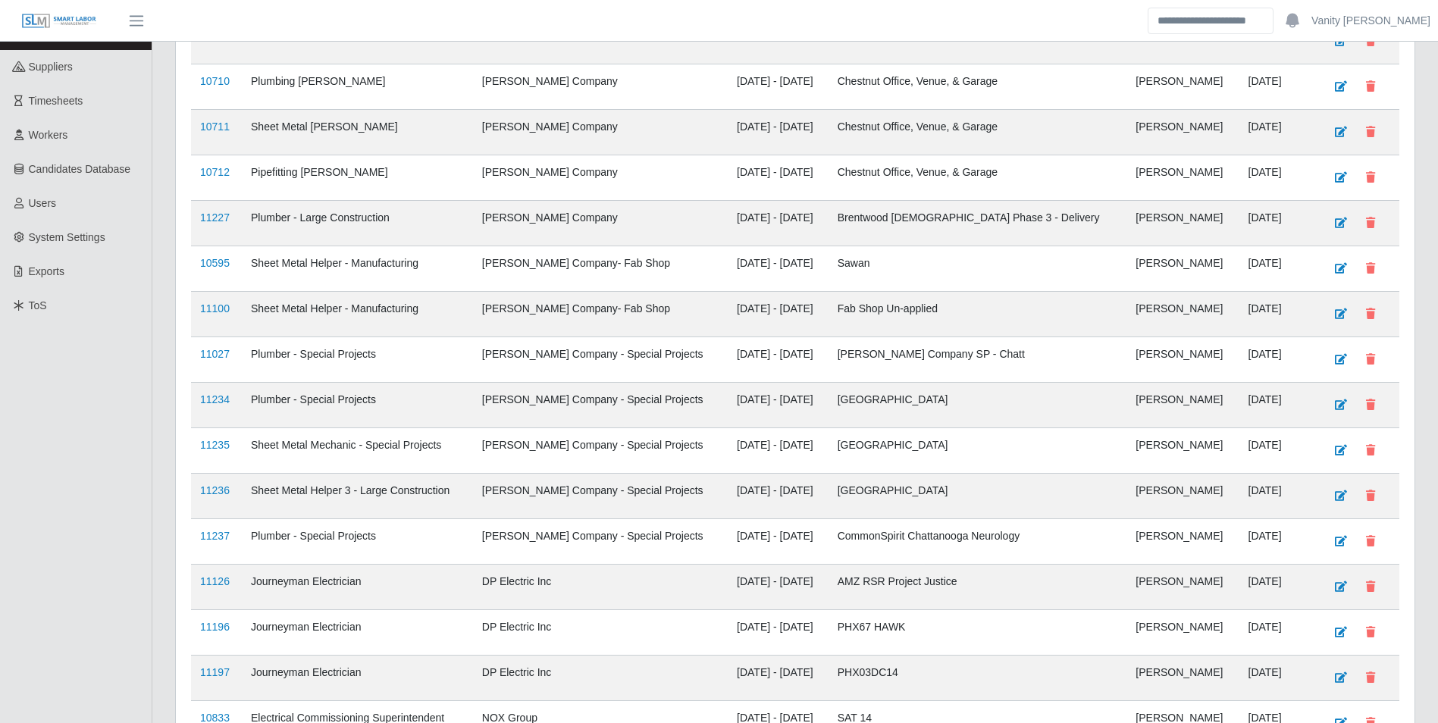
scroll to position [347, 0]
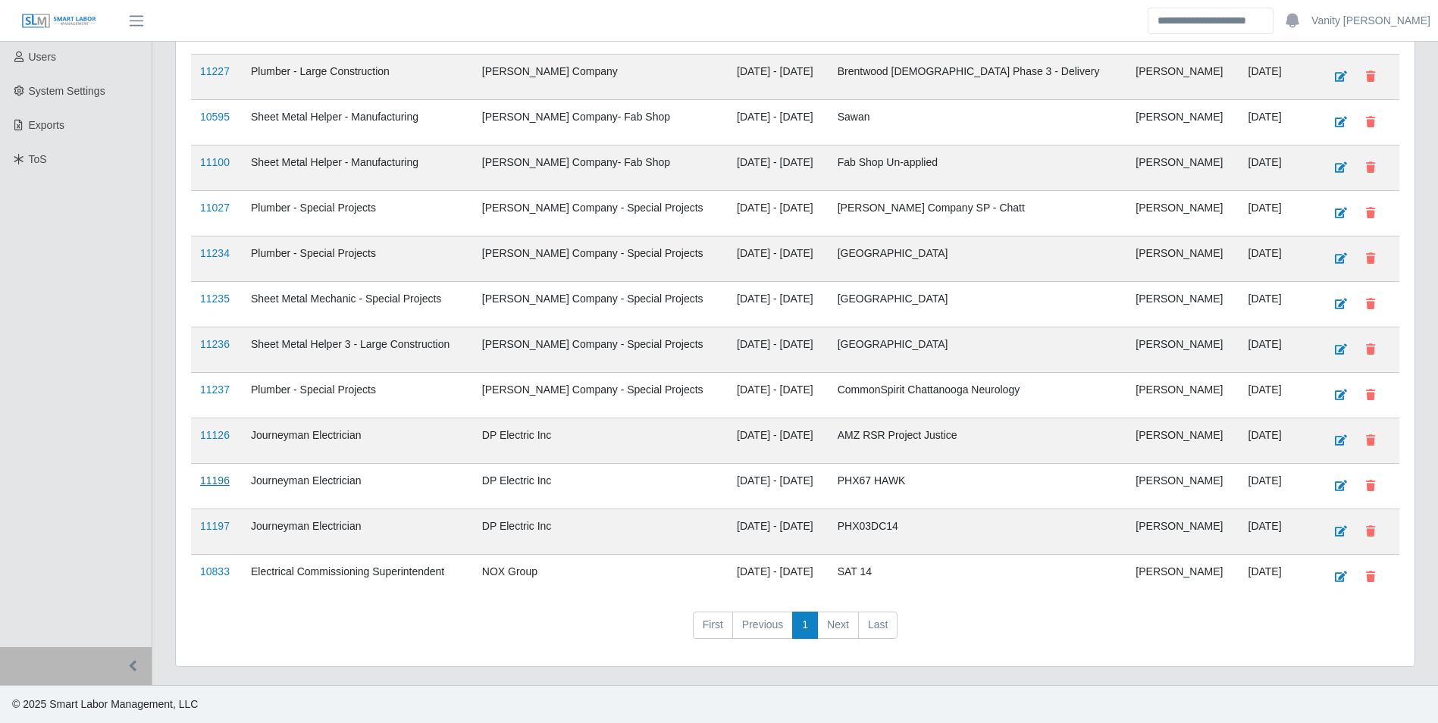
click at [217, 476] on link "11196" at bounding box center [215, 481] width 30 height 12
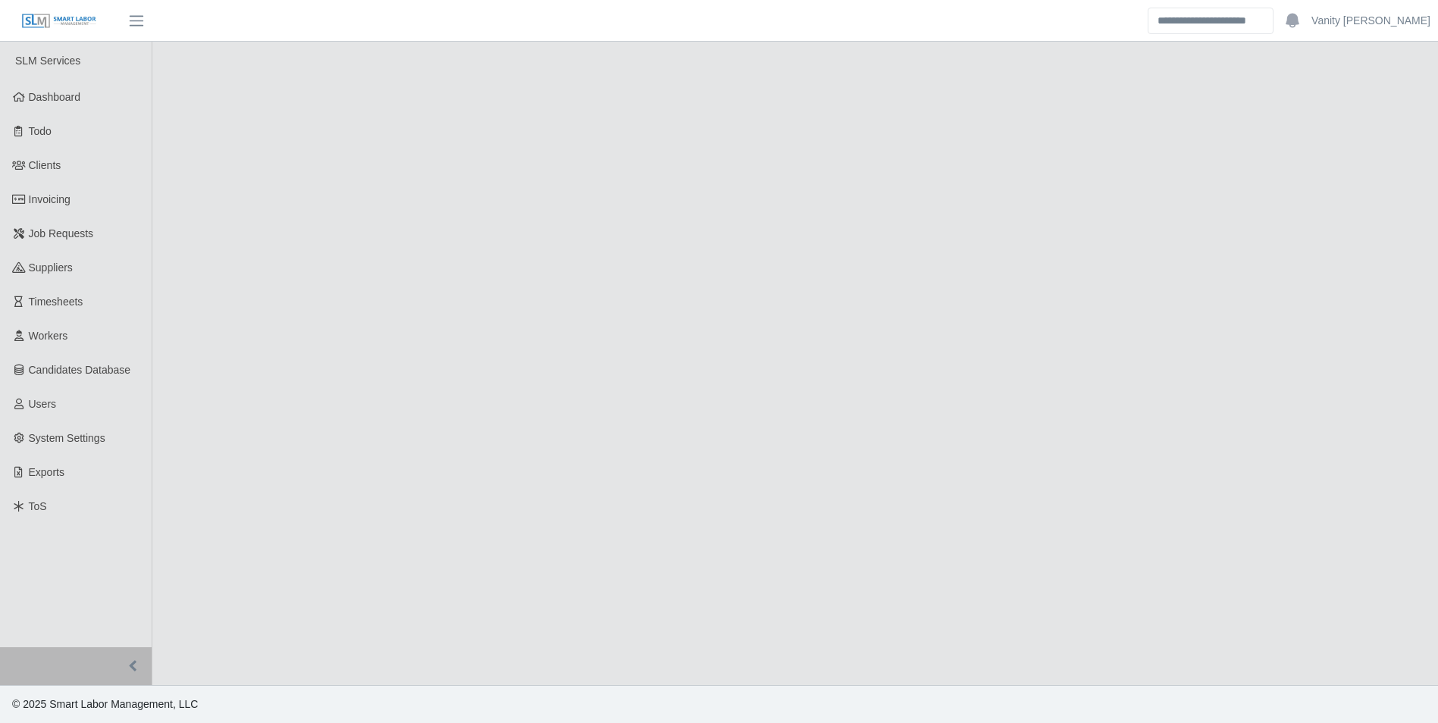
select select "****"
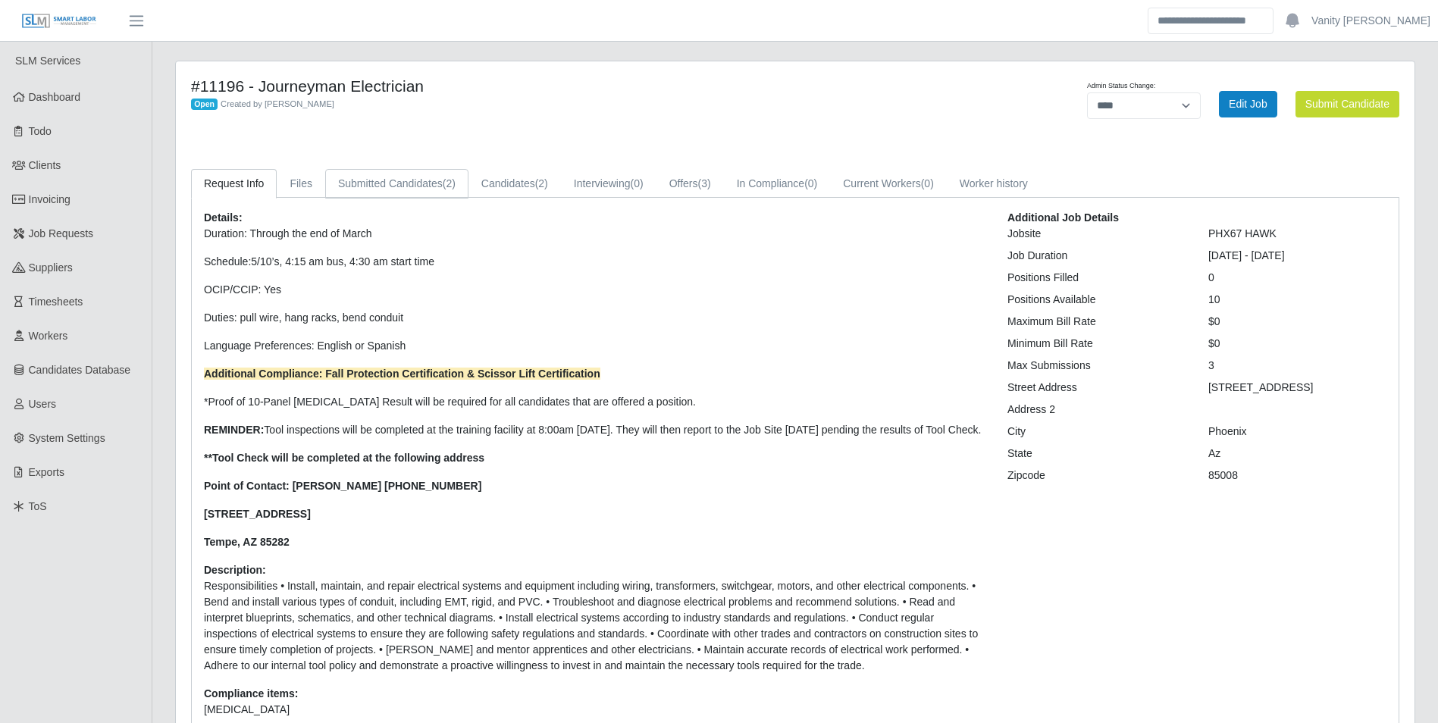
click at [379, 186] on link "Submitted Candidates (2)" at bounding box center [396, 184] width 143 height 30
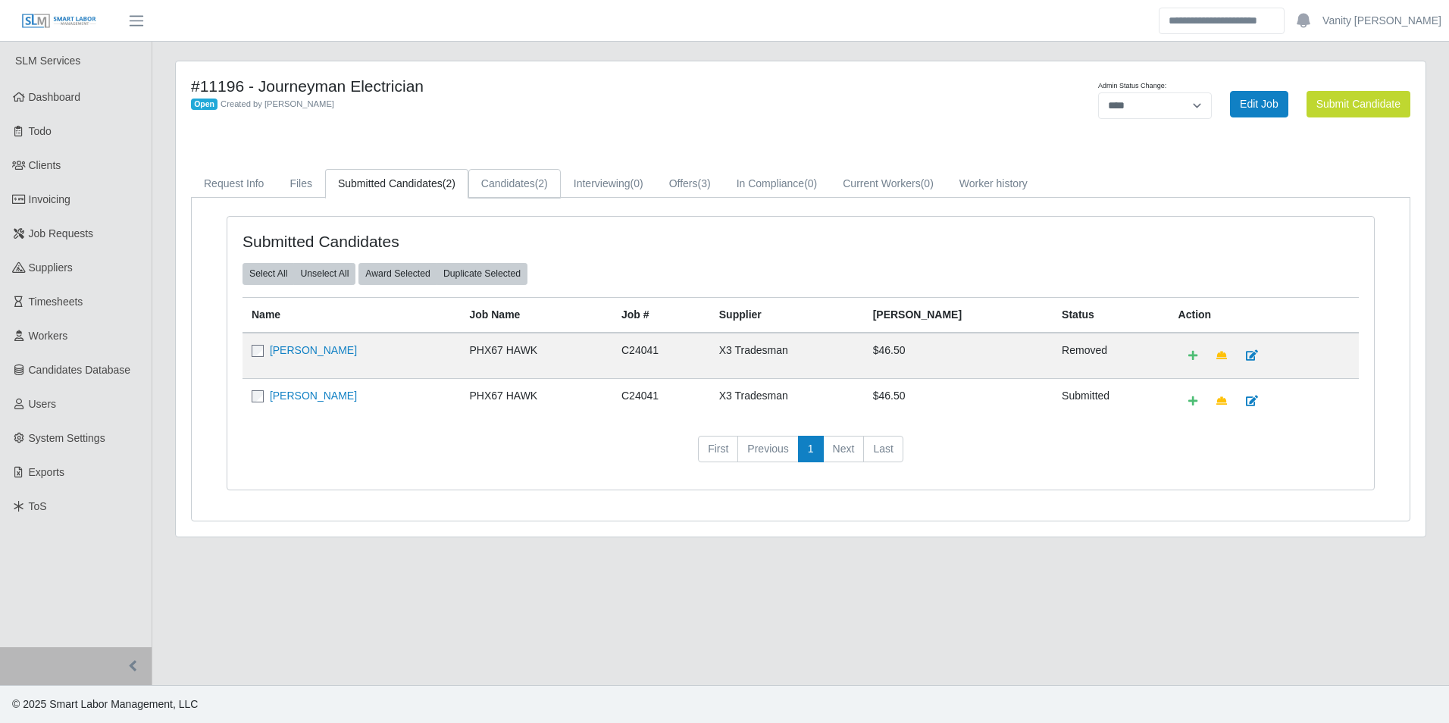
click at [516, 183] on link "Candidates (2)" at bounding box center [514, 184] width 92 height 30
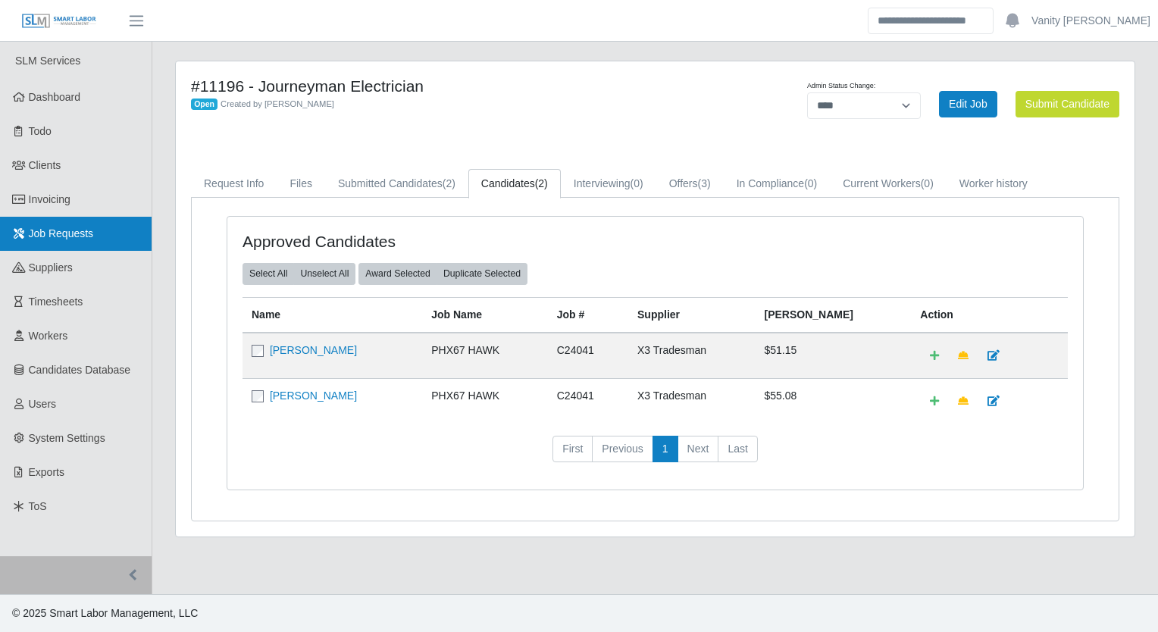
click at [71, 241] on link "Job Requests" at bounding box center [76, 234] width 152 height 34
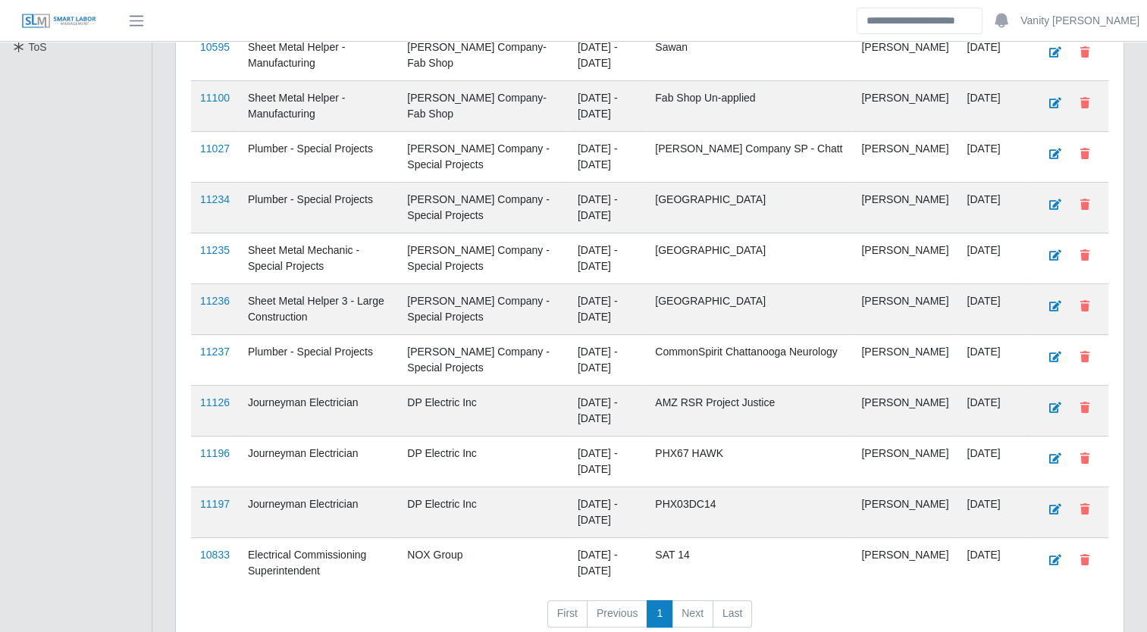
scroll to position [534, 0]
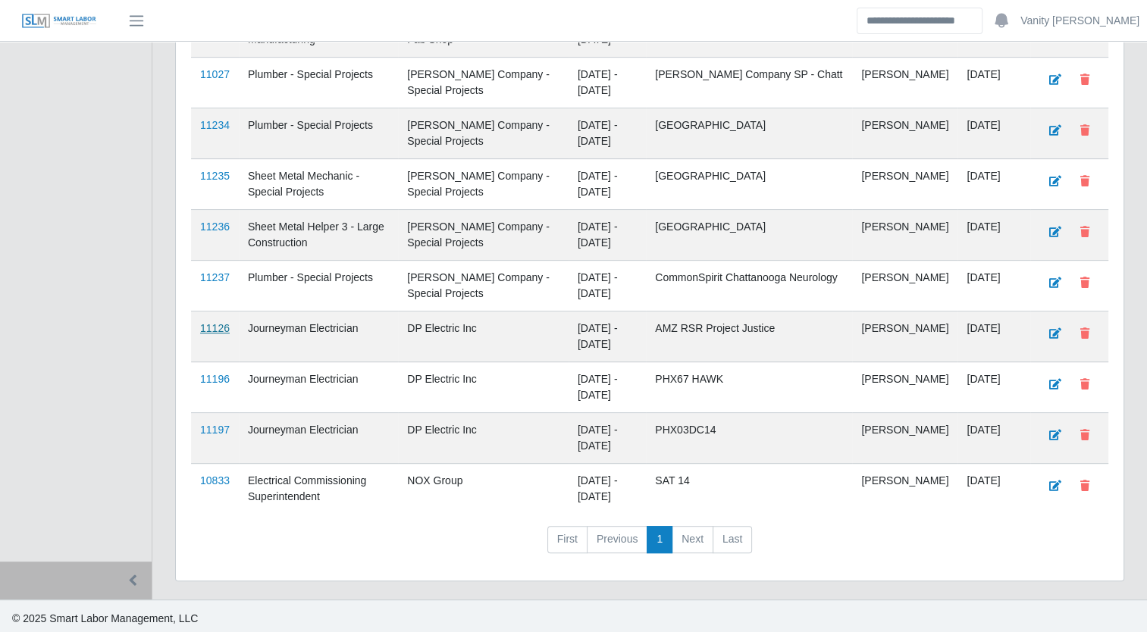
click at [224, 323] on link "11126" at bounding box center [215, 328] width 30 height 12
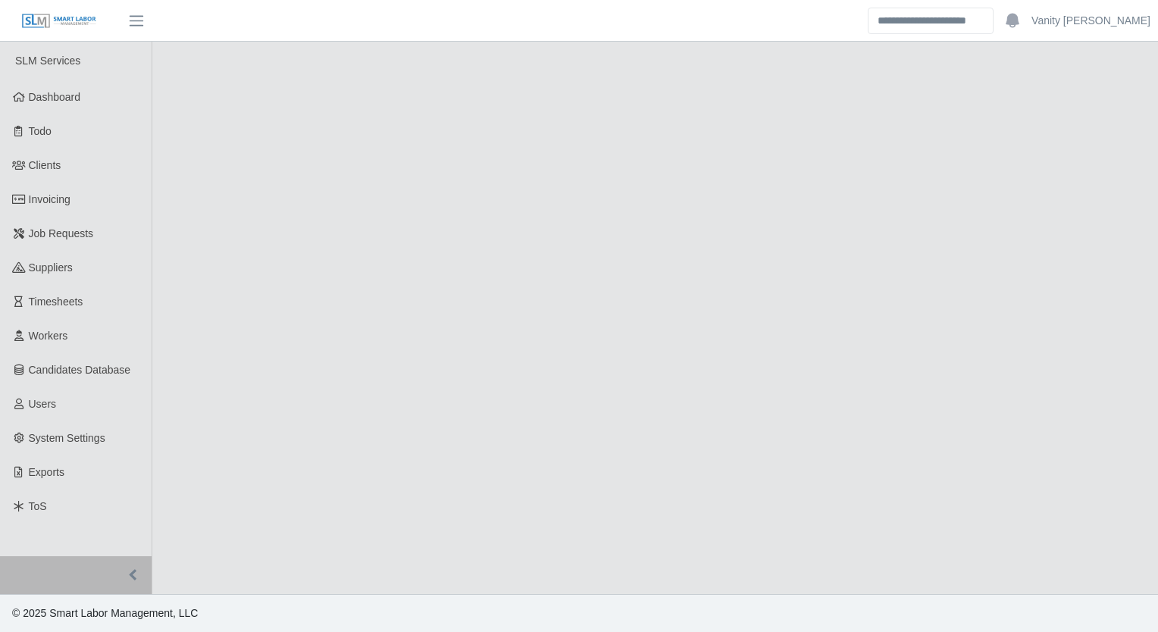
select select "****"
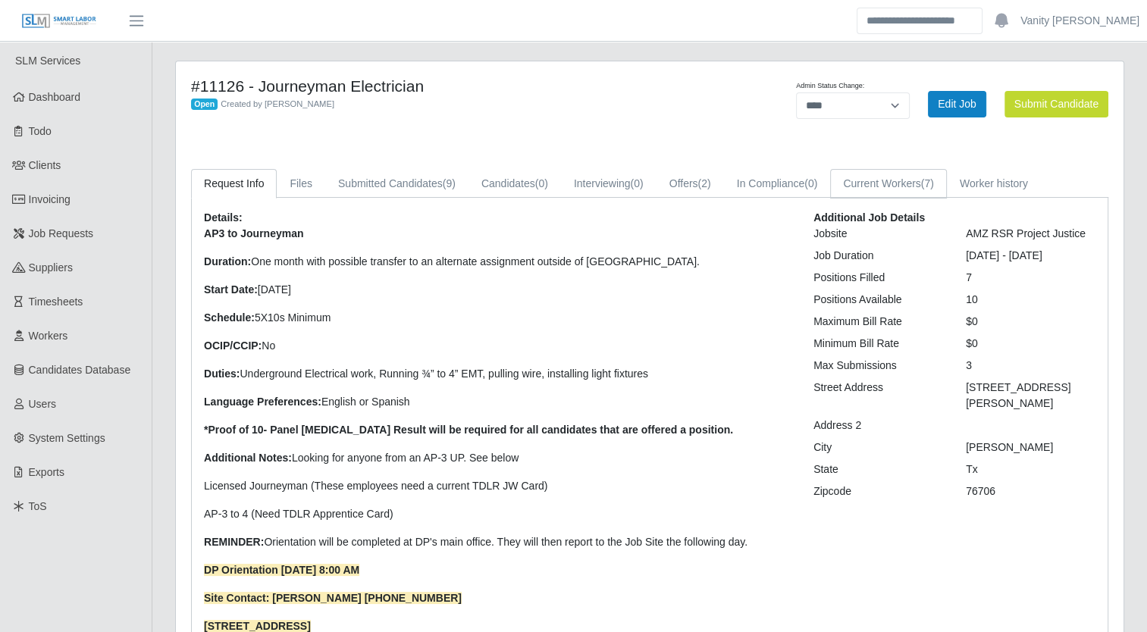
click at [867, 174] on link "Current Workers (7)" at bounding box center [888, 184] width 117 height 30
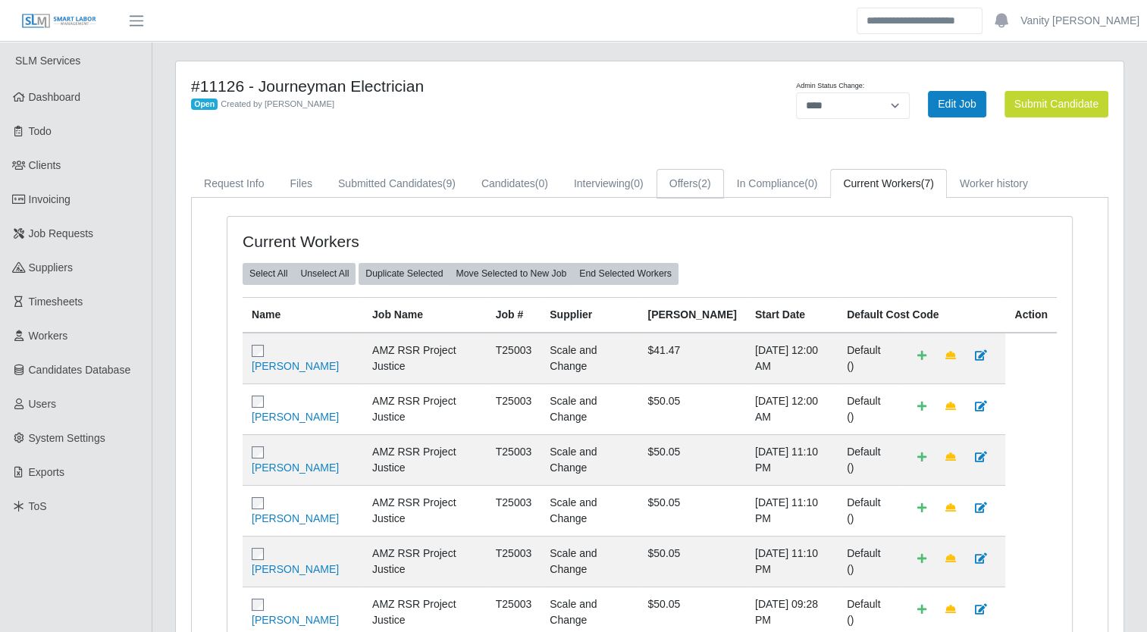
click at [708, 189] on span "(2)" at bounding box center [704, 183] width 13 height 12
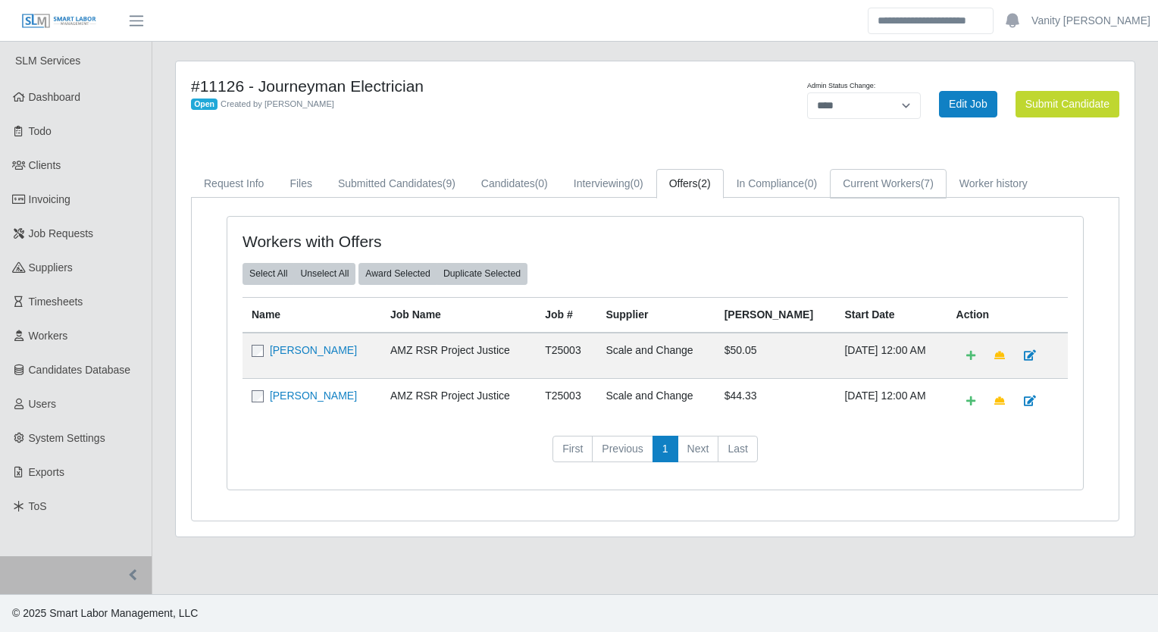
click at [910, 186] on link "Current Workers (7)" at bounding box center [888, 184] width 117 height 30
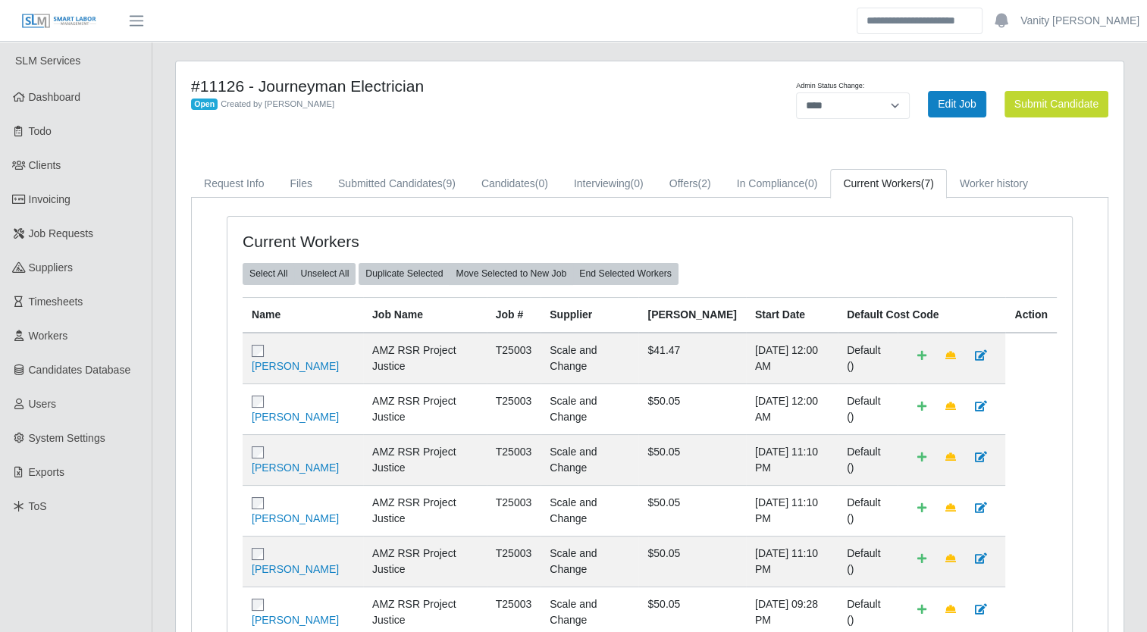
scroll to position [76, 0]
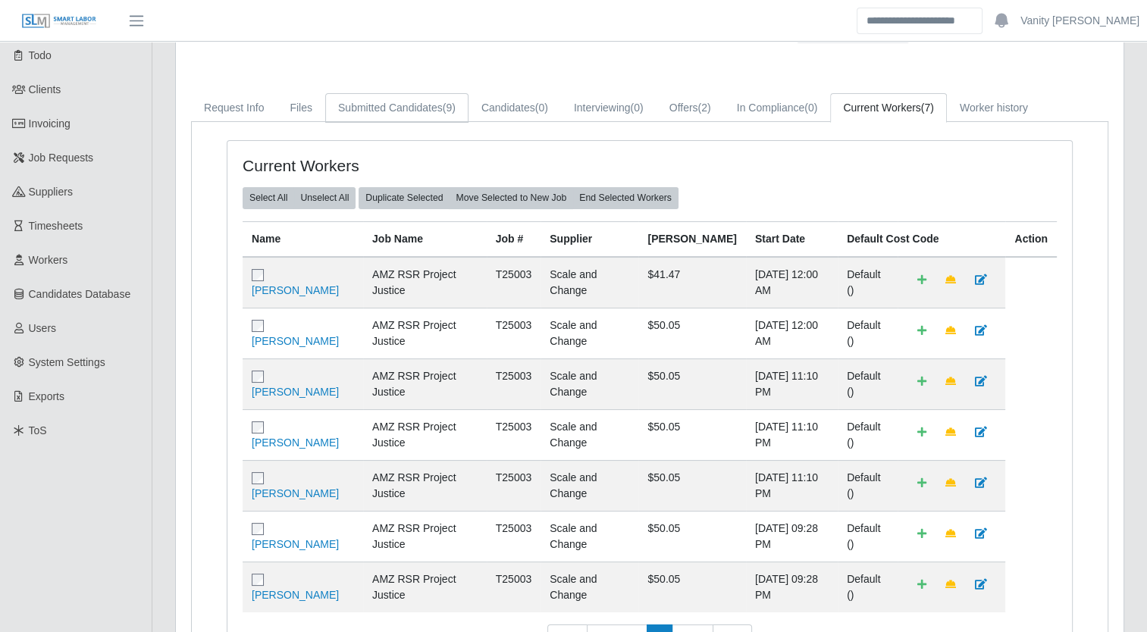
click at [388, 105] on link "Submitted Candidates (9)" at bounding box center [396, 108] width 143 height 30
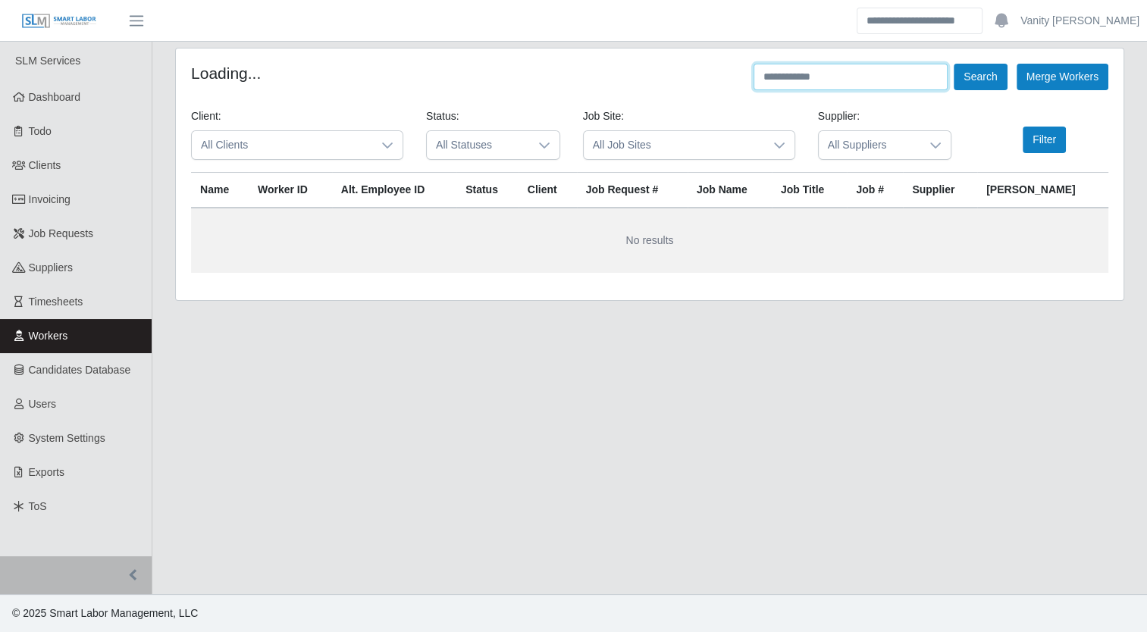
click at [839, 75] on input "text" at bounding box center [851, 77] width 194 height 27
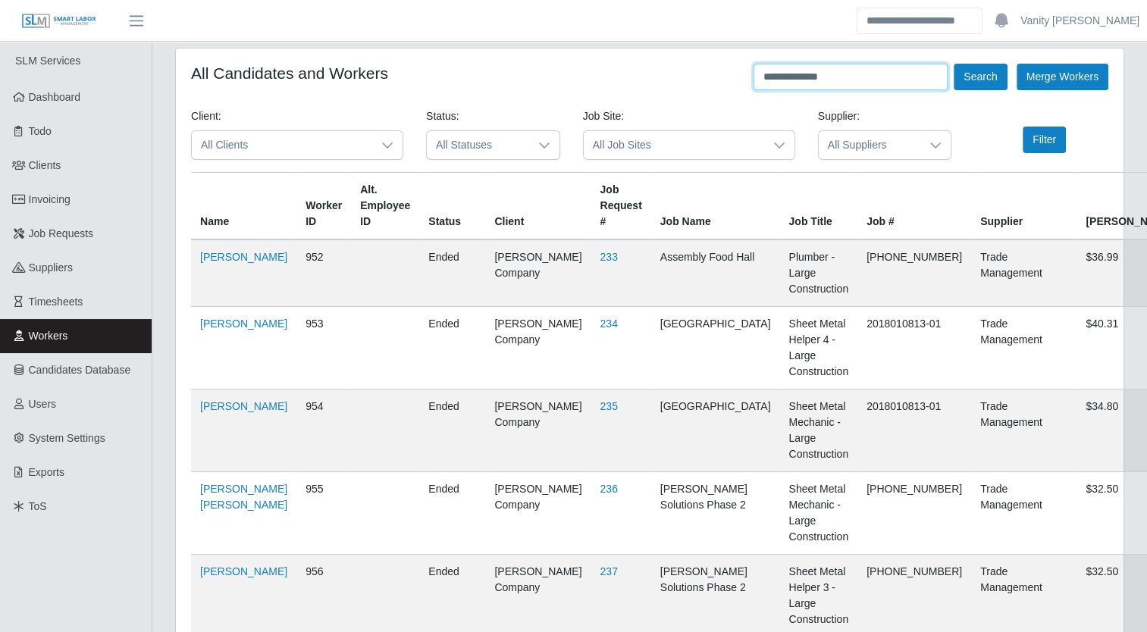
type input "**********"
click at [954, 64] on button "Search" at bounding box center [980, 77] width 53 height 27
